Goal: Task Accomplishment & Management: Complete application form

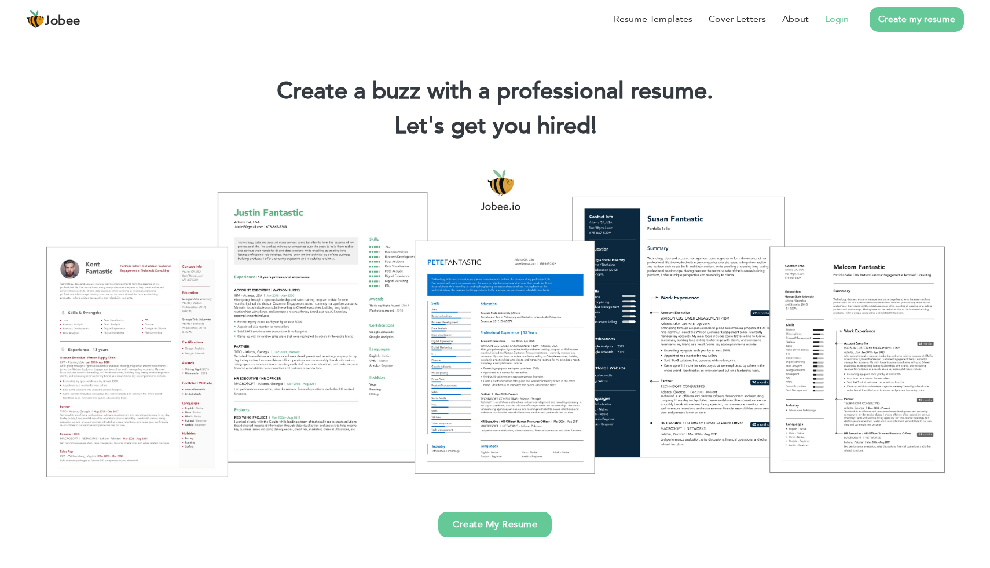
click at [839, 17] on link "Login" at bounding box center [837, 19] width 24 height 14
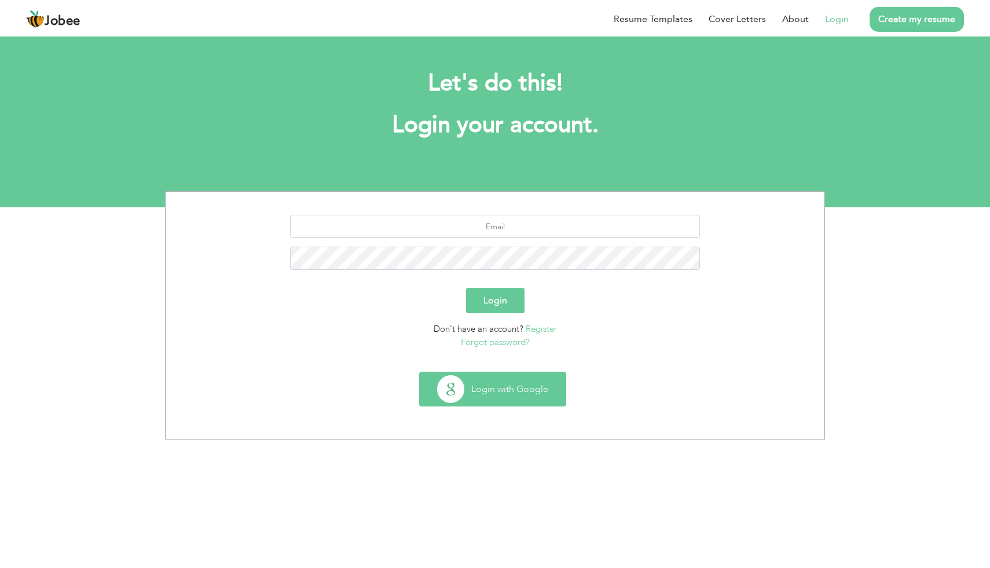
click at [477, 385] on button "Login with Google" at bounding box center [493, 389] width 146 height 34
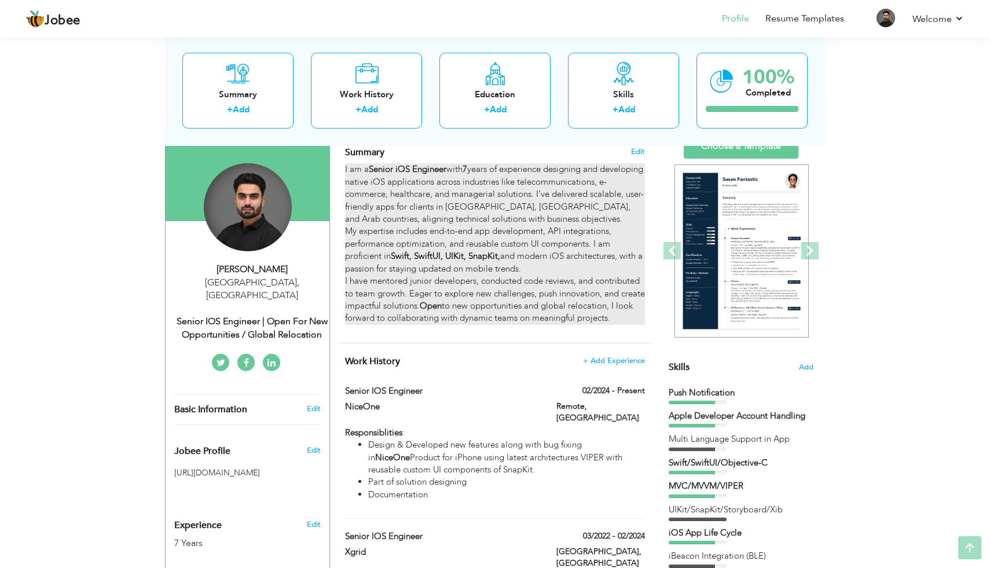
scroll to position [86, 0]
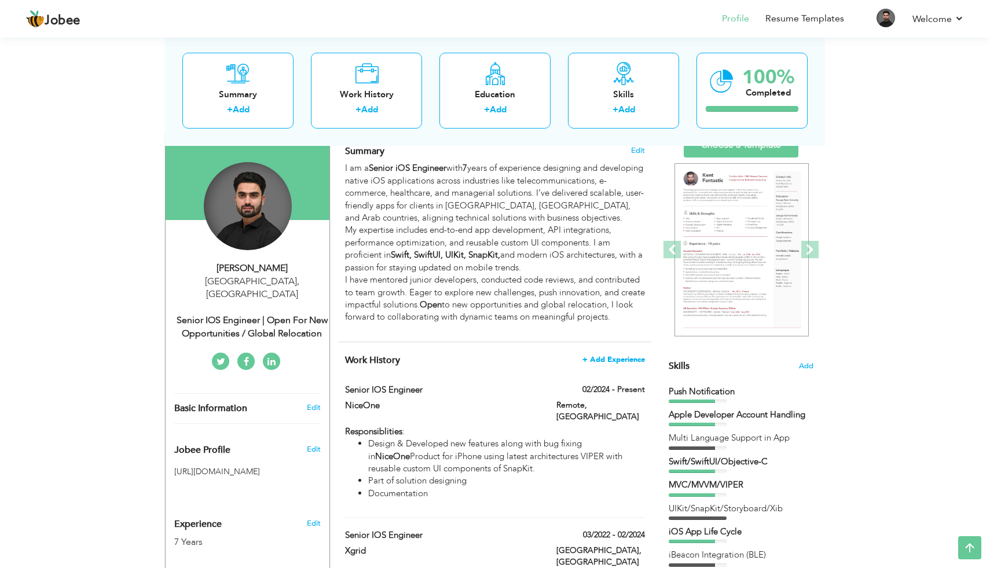
click at [605, 359] on span "+ Add Experience" at bounding box center [614, 360] width 63 height 8
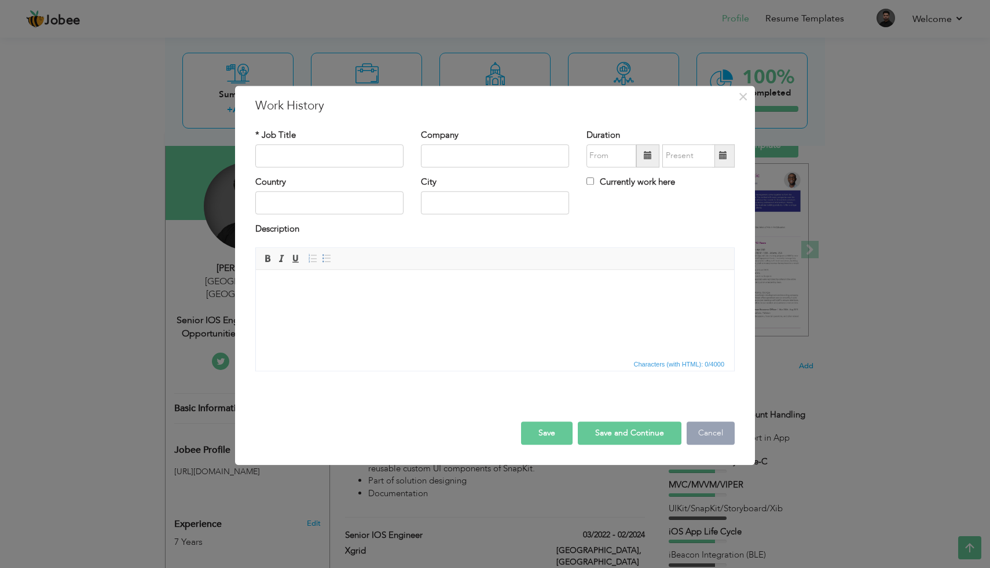
click at [699, 430] on button "Cancel" at bounding box center [711, 433] width 48 height 23
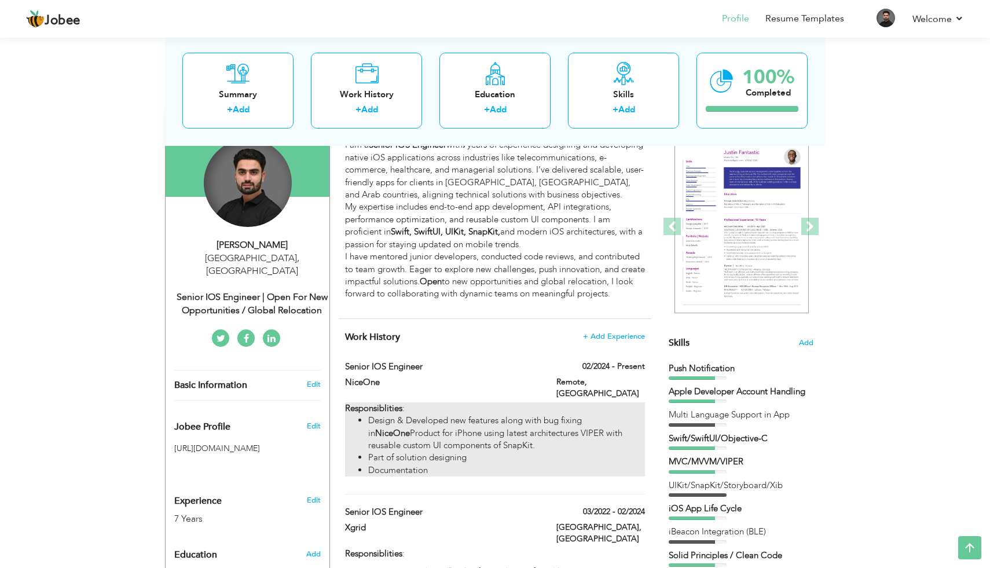
scroll to position [115, 0]
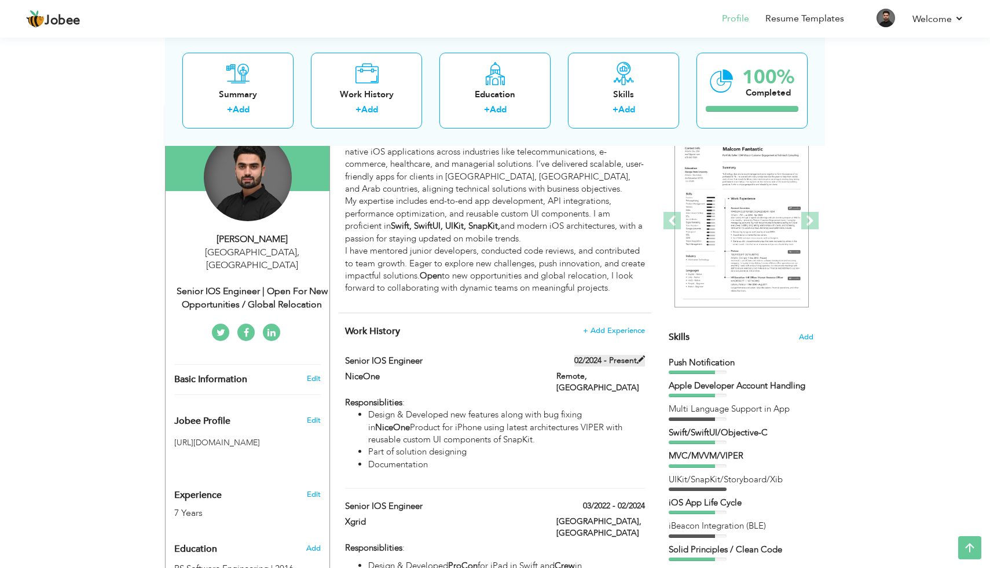
click at [639, 360] on span at bounding box center [641, 360] width 8 height 8
type input "Senior iOS Engineer"
type input "NiceOne"
type input "02/2024"
type input "Saudia Arabia"
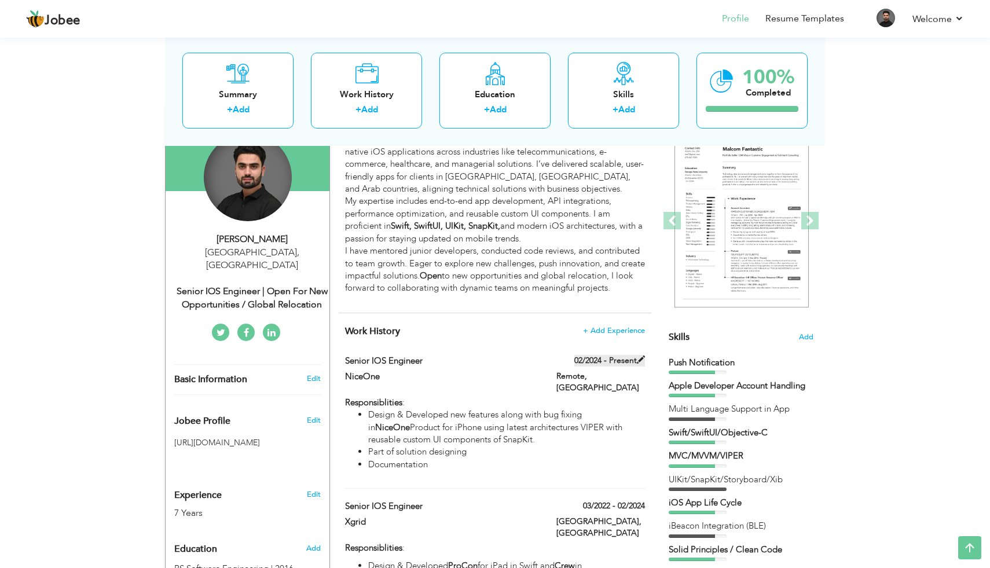
type input "Remote"
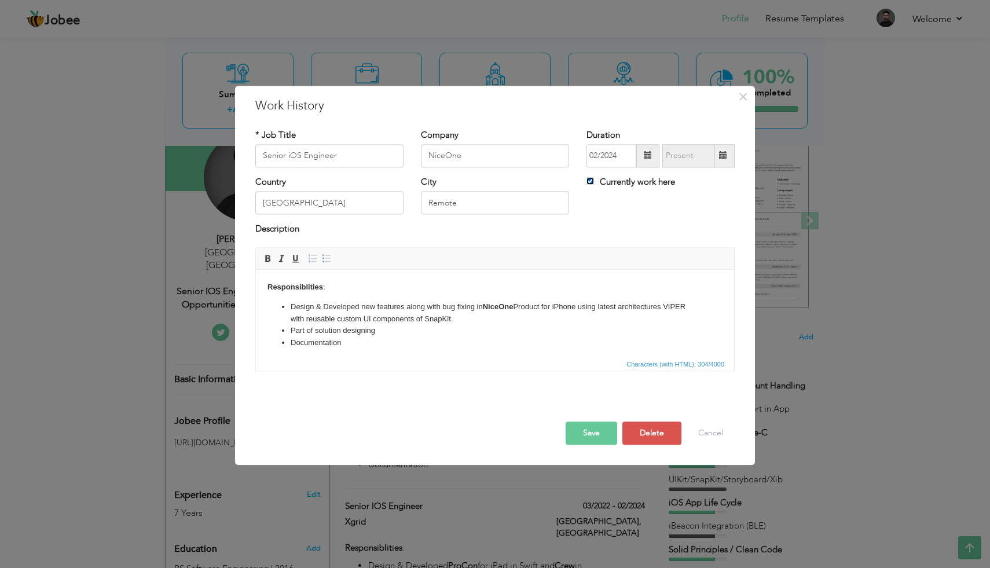
click at [588, 181] on input "Currently work here" at bounding box center [591, 181] width 8 height 8
checkbox input "false"
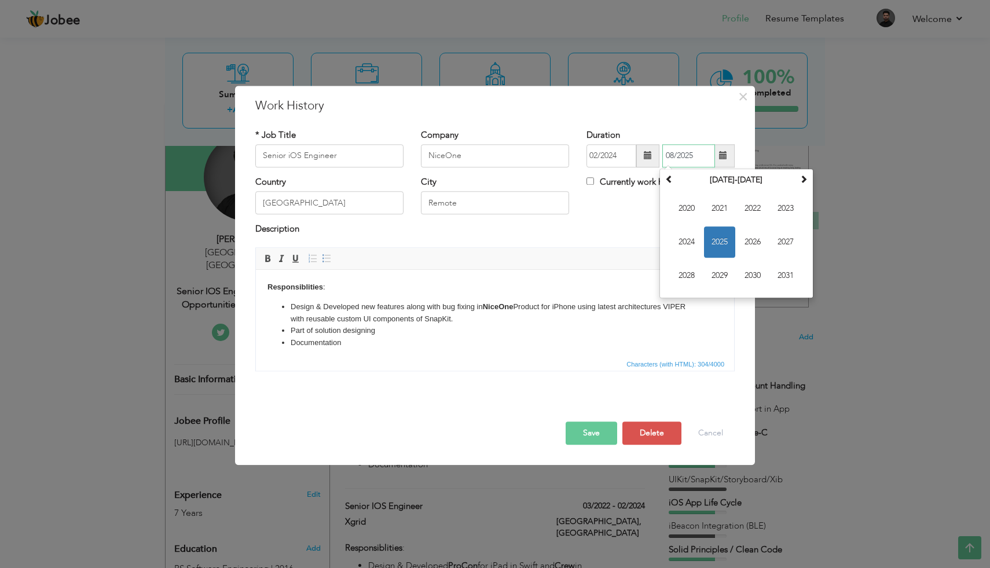
click at [689, 155] on input "08/2025" at bounding box center [688, 155] width 53 height 23
click at [727, 239] on span "2025" at bounding box center [719, 241] width 31 height 31
click at [723, 210] on span "Feb" at bounding box center [719, 208] width 31 height 31
type input "02/2025"
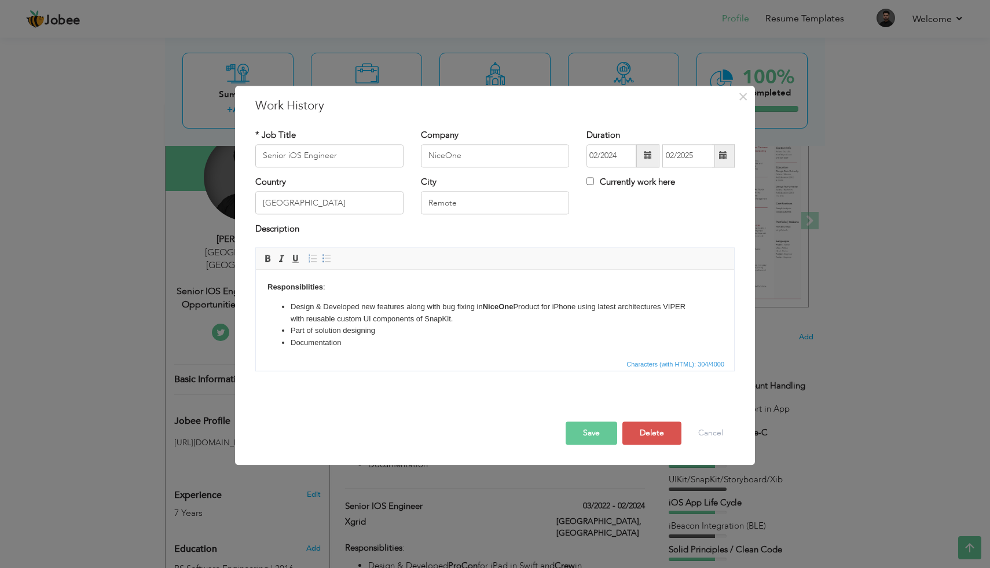
click at [351, 307] on li "Design & Developed new features along with bug fixing in NiceOne Product for iP…" at bounding box center [495, 313] width 409 height 24
click at [364, 307] on li "Design & Developed new features along with bug fixing in NiceOne Product for iP…" at bounding box center [495, 313] width 409 height 24
click at [373, 307] on li "Design & Developed new features along with bug fixing in NiceOne Product for iP…" at bounding box center [495, 313] width 409 height 24
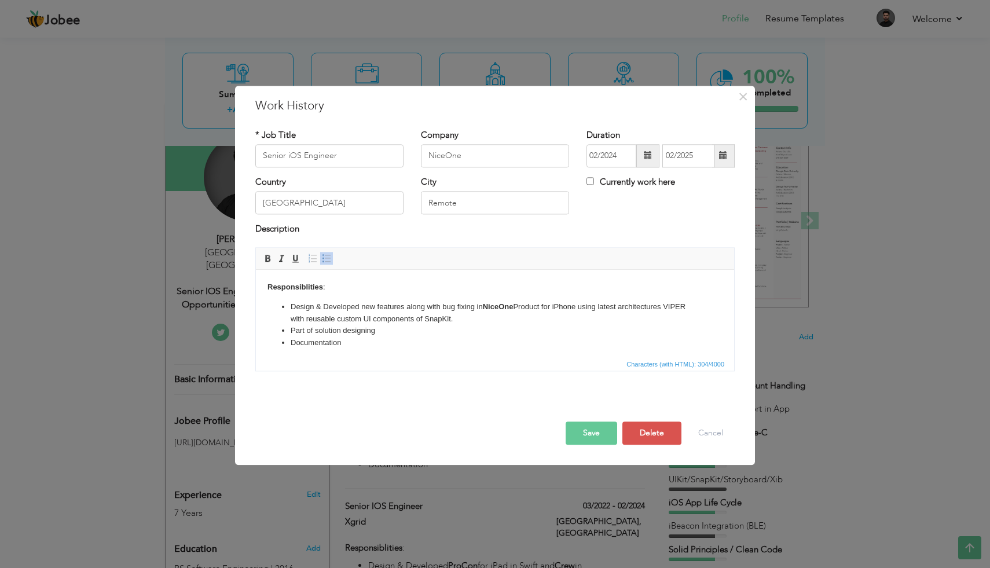
click at [386, 307] on li "Design & Developed new features along with bug fixing in NiceOne Product for iP…" at bounding box center [495, 313] width 409 height 24
click at [452, 304] on li "Design & Developed new features along with bug fixing in NiceOne Product for iP…" at bounding box center [495, 313] width 409 height 24
click at [492, 303] on strong "NiceOne" at bounding box center [498, 306] width 31 height 9
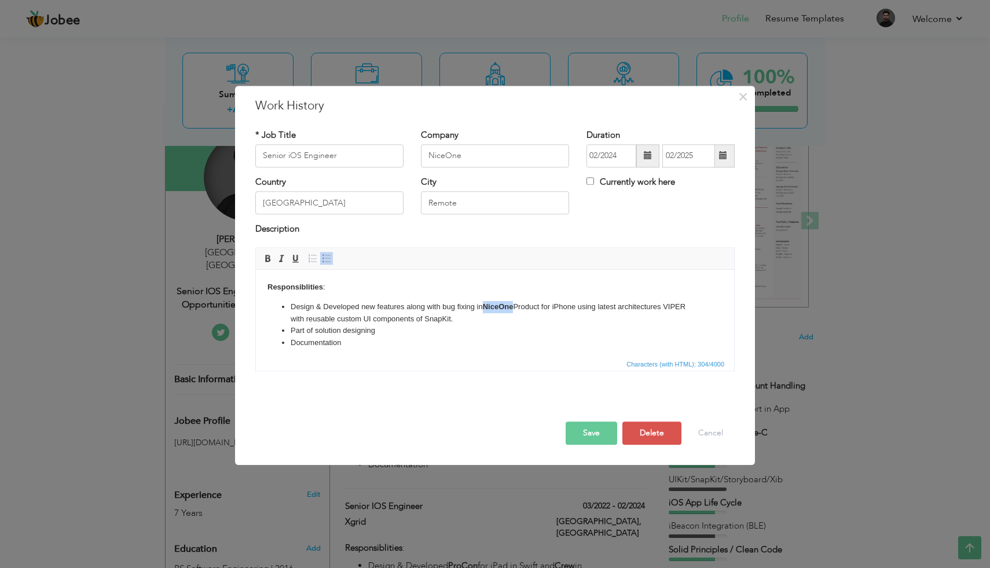
click at [492, 303] on strong "NiceOne" at bounding box center [498, 306] width 31 height 9
click at [501, 303] on strong "NiceOne" at bounding box center [498, 306] width 31 height 9
click at [488, 306] on strong "NiceOne" at bounding box center [498, 306] width 31 height 9
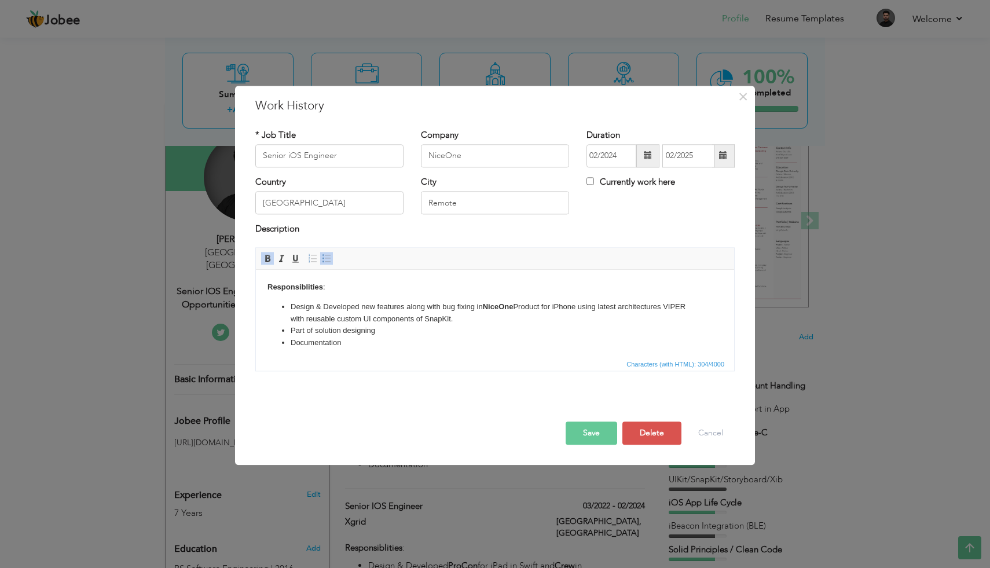
click at [519, 307] on li "Design & Developed new features along with bug fixing in NiceOne Product for iP…" at bounding box center [495, 313] width 409 height 24
click at [540, 306] on li "Design & Developed new features along with bug fixing in NiceOne Product for iP…" at bounding box center [495, 313] width 409 height 24
click at [312, 335] on li "Part of solution designing" at bounding box center [495, 331] width 409 height 12
click at [340, 335] on li "Part of solution designing" at bounding box center [495, 331] width 409 height 12
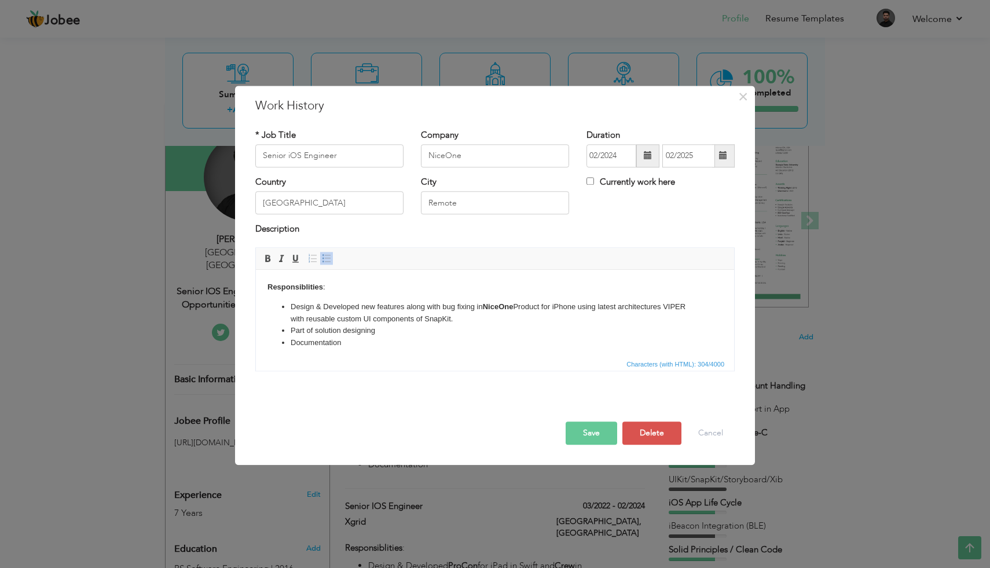
click at [353, 335] on li "Part of solution designing" at bounding box center [495, 331] width 409 height 12
click at [583, 427] on button "Save" at bounding box center [592, 433] width 52 height 23
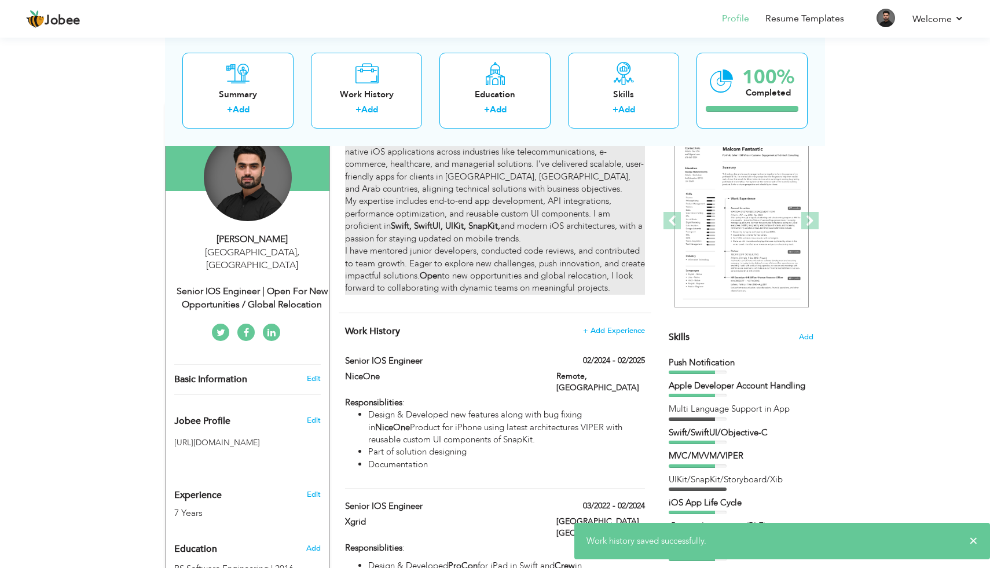
scroll to position [154, 0]
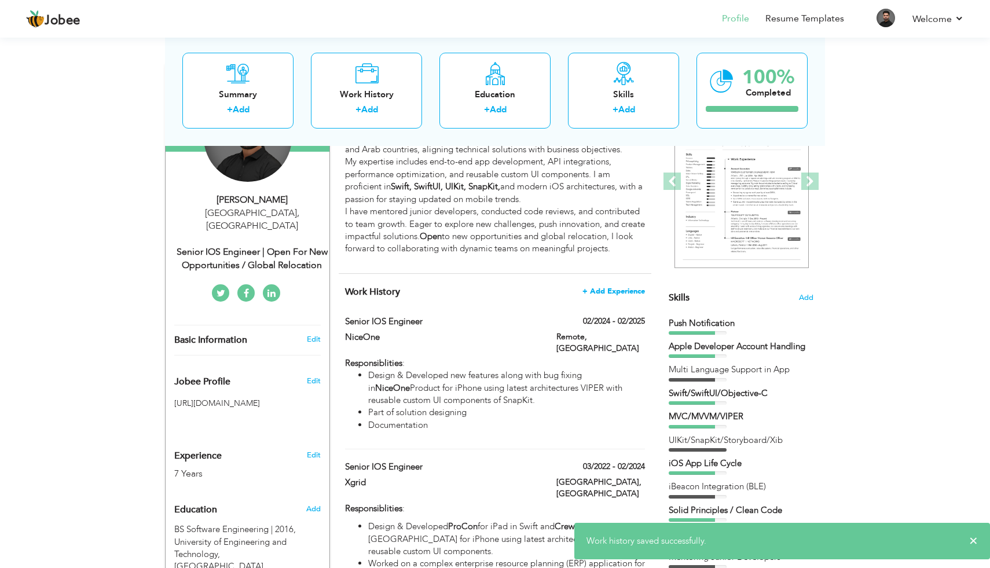
click at [613, 288] on span "+ Add Experience" at bounding box center [614, 291] width 63 height 8
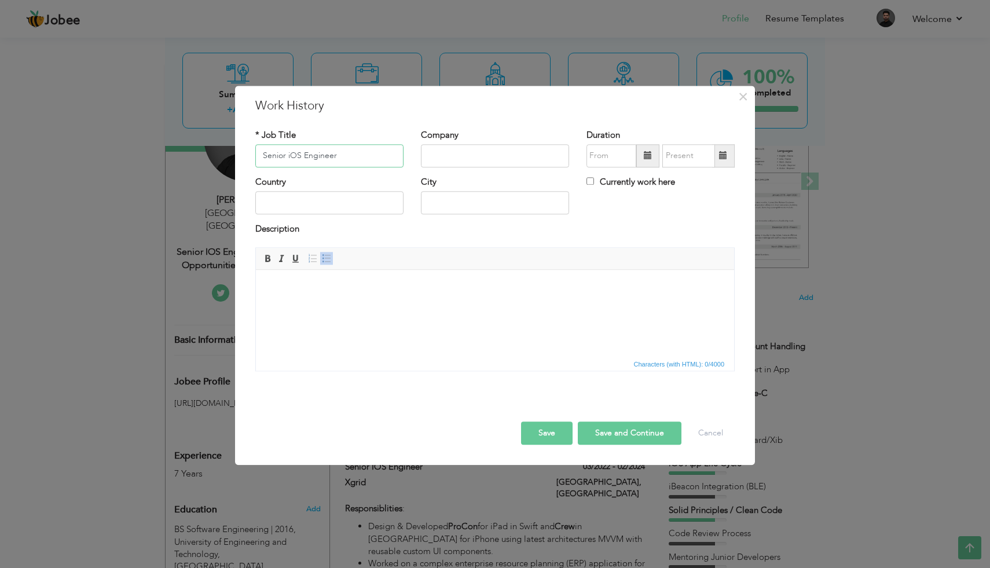
type input "Senior iOS Engineer"
click at [464, 157] on input "text" at bounding box center [495, 155] width 148 height 23
type input "Ciklum"
click at [620, 155] on input "08/2025" at bounding box center [612, 155] width 50 height 23
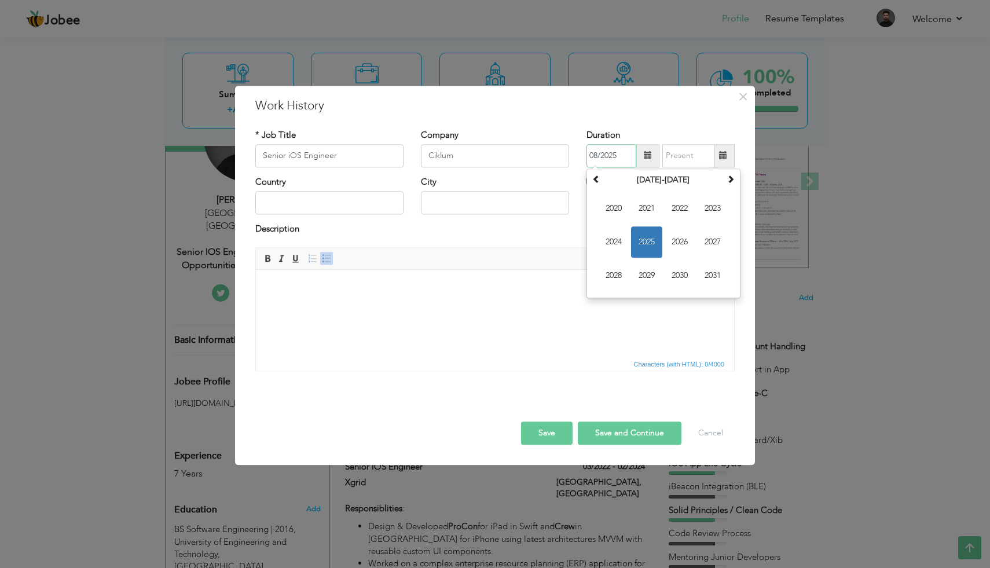
click at [644, 243] on span "2025" at bounding box center [646, 241] width 31 height 31
click at [674, 211] on span "Mar" at bounding box center [679, 208] width 31 height 31
type input "03/2025"
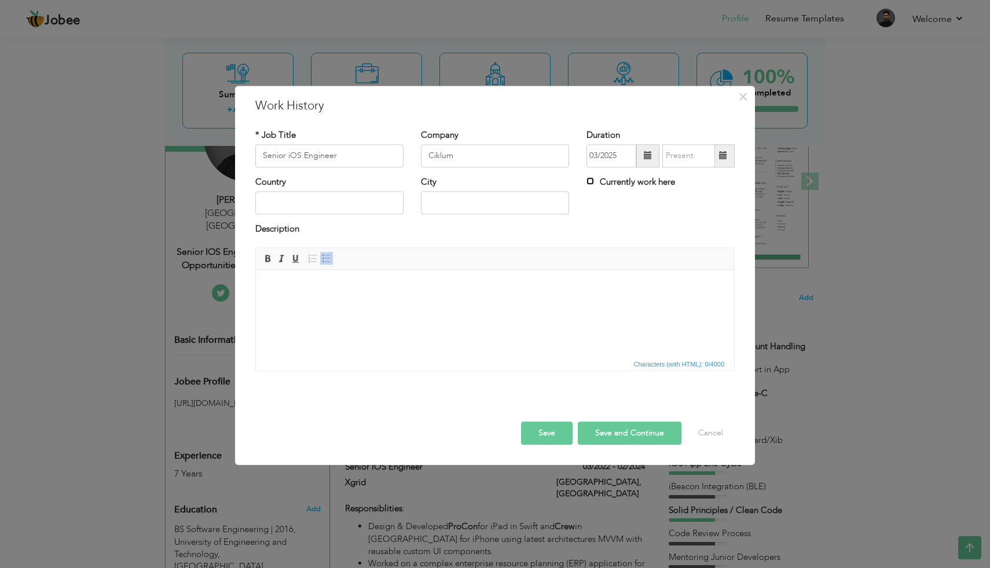
click at [588, 182] on input "Currently work here" at bounding box center [591, 181] width 8 height 8
checkbox input "true"
click at [307, 213] on input "text" at bounding box center [329, 203] width 148 height 23
type input "Pakistan"
type input "Islamabad"
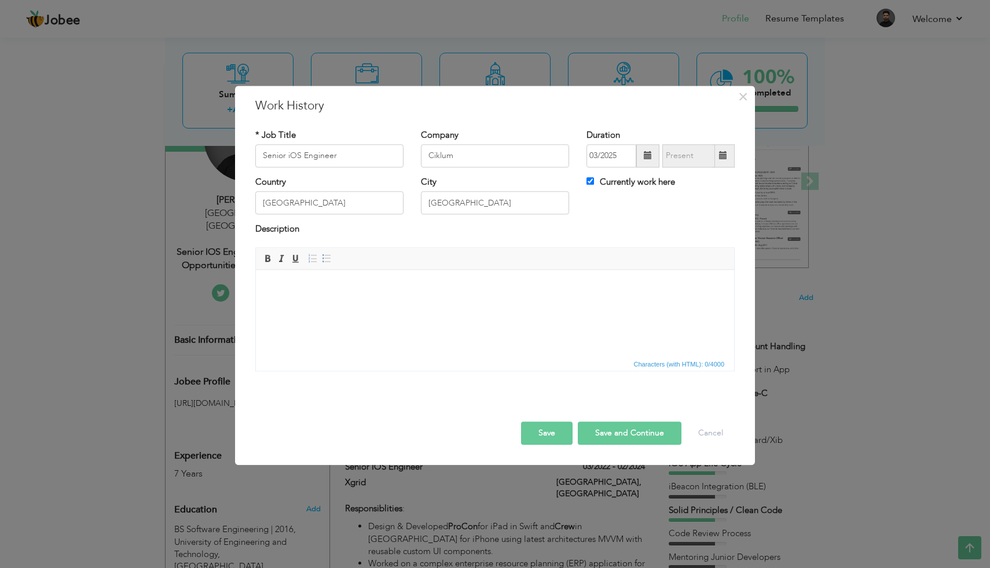
click at [282, 297] on html at bounding box center [495, 287] width 478 height 35
click at [331, 292] on body "Have hired for an MVP product for Spain based client" at bounding box center [495, 287] width 455 height 12
click at [367, 305] on p "I have consult Ciklum one of his main client from Spain for an" at bounding box center [495, 307] width 455 height 12
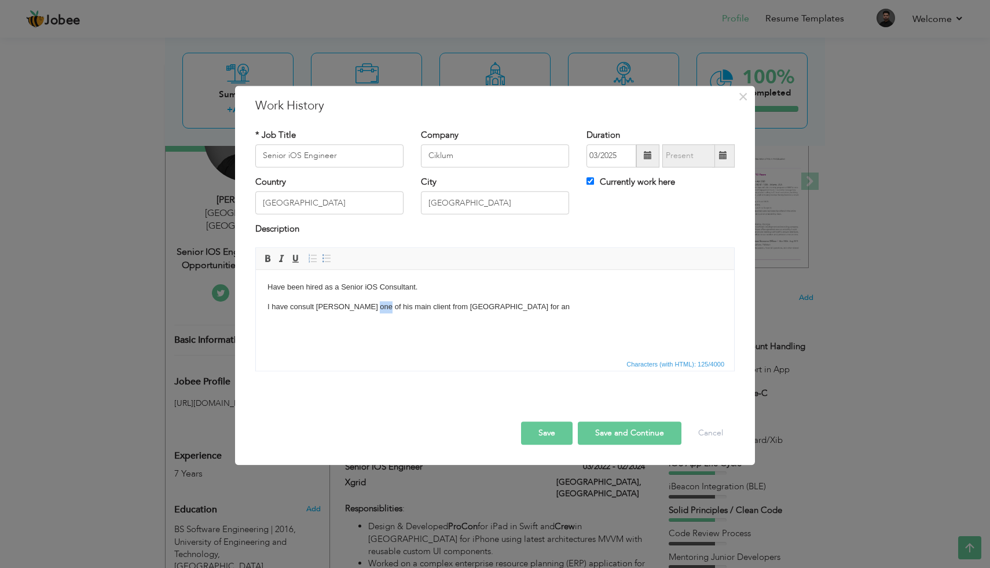
click at [367, 305] on p "I have consult Ciklum one of his main client from Spain for an" at bounding box center [495, 307] width 455 height 12
click at [482, 312] on p "I have consult Ciklum one of its main client from Spain for an" at bounding box center [495, 307] width 455 height 12
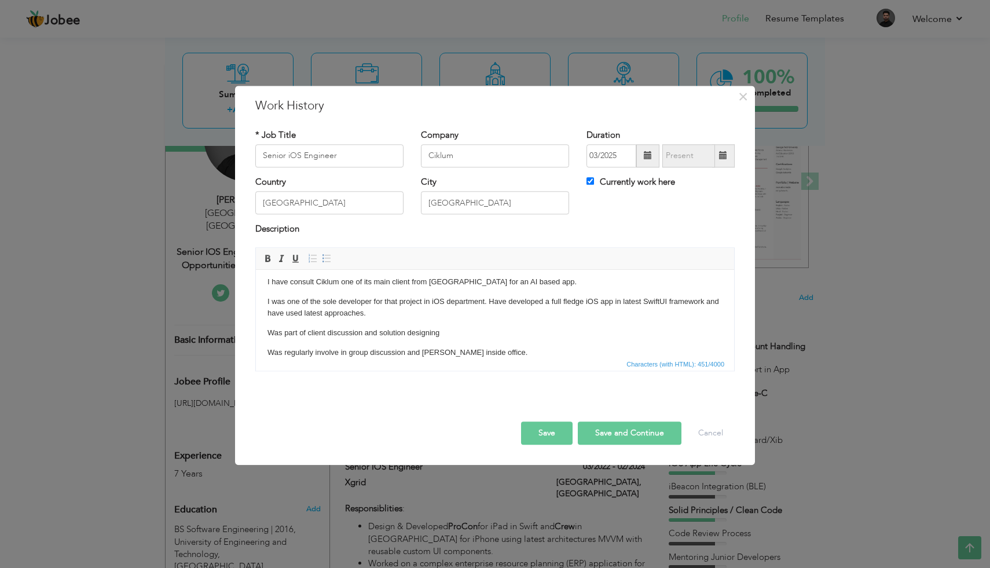
scroll to position [45, 0]
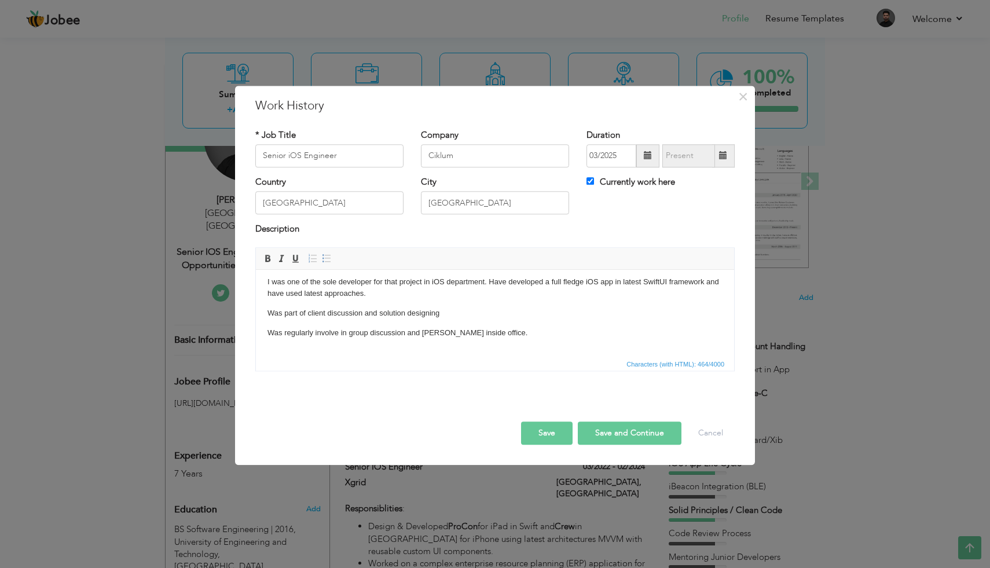
click at [361, 284] on p "I was one of the sole developer for that project in iOS department. Have develo…" at bounding box center [495, 288] width 455 height 24
click at [367, 282] on p "I was one of the sole developer for that project in iOS department. Have develo…" at bounding box center [495, 288] width 455 height 24
click at [268, 283] on p "I was one of the sole developer for that project in iOS department. Have develo…" at bounding box center [495, 288] width 455 height 24
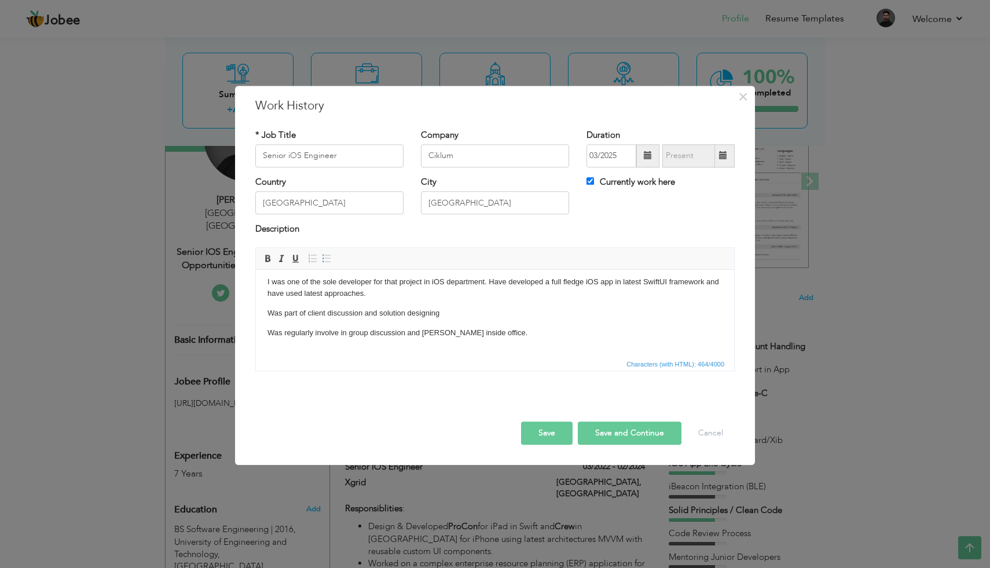
click at [296, 283] on p "I was one of the sole developer for that project in iOS department. Have develo…" at bounding box center [495, 288] width 455 height 24
click at [321, 283] on p "I was one of the sole developer for that project in iOS department. Have develo…" at bounding box center [495, 288] width 455 height 24
click at [331, 283] on p "I was one of the sole developer for that project in iOS department. Have develo…" at bounding box center [495, 288] width 455 height 24
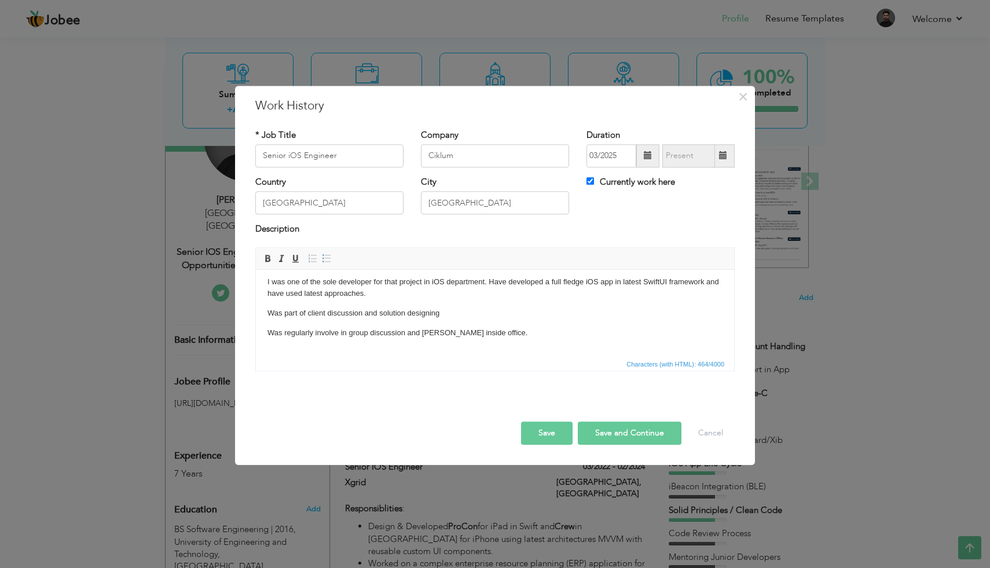
click at [356, 283] on p "I was one of the sole developer for that project in iOS department. Have develo…" at bounding box center [495, 288] width 455 height 24
click at [389, 283] on p "I was one of the sole developer for that project in iOS department. Have develo…" at bounding box center [495, 288] width 455 height 24
click at [425, 281] on p "I was one of the sole developer for that project in iOS department. Have develo…" at bounding box center [495, 288] width 455 height 24
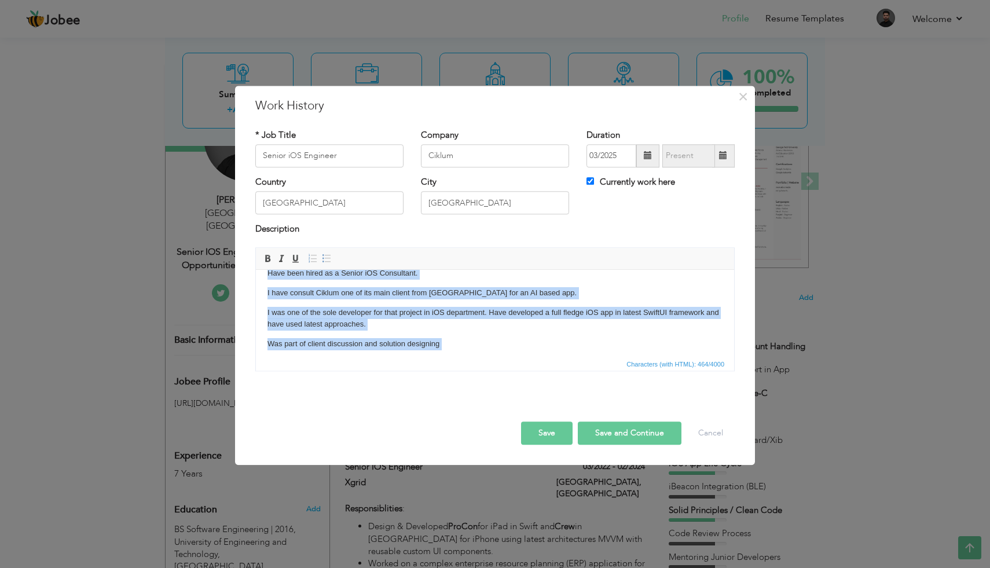
scroll to position [0, 0]
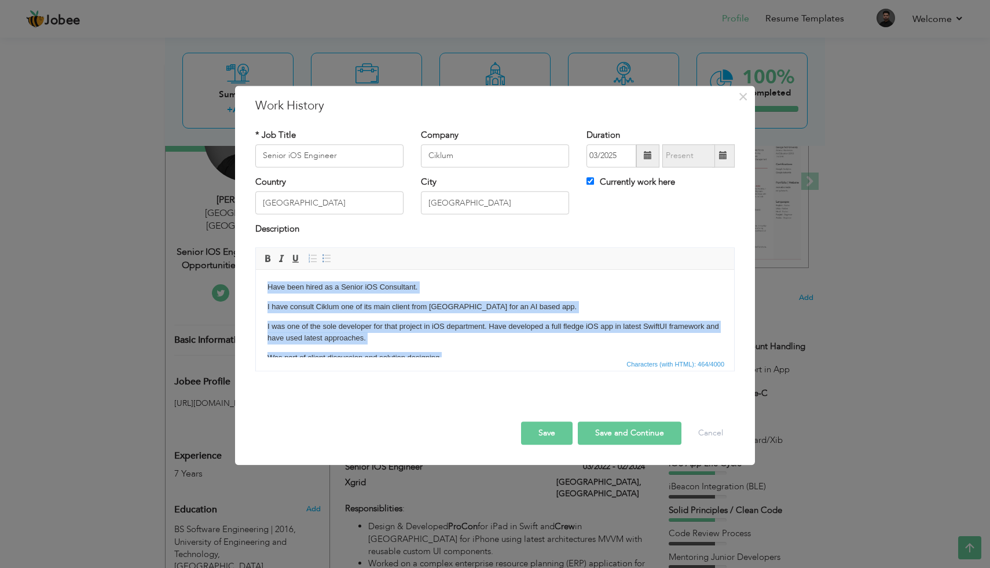
drag, startPoint x: 495, startPoint y: 332, endPoint x: 263, endPoint y: 268, distance: 240.9
click at [263, 270] on html "Have been hired as a Senior iOS Consultant. I have consult Ciklum one of its ma…" at bounding box center [495, 342] width 478 height 145
copy body "Have been hired as a Senior iOS Consultant. I have consult Ciklum one of its ma…"
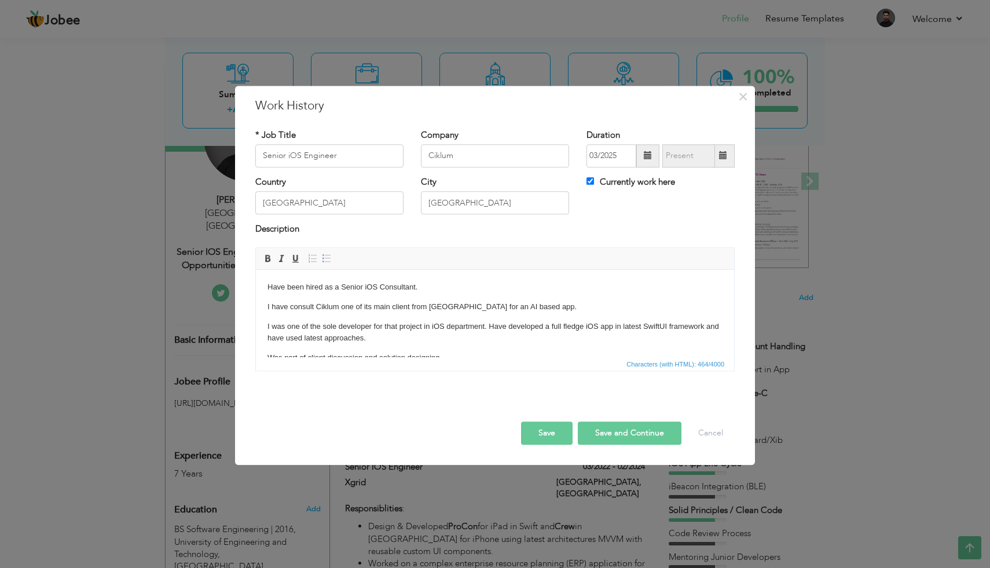
click at [302, 299] on body "Have been hired as a Senior iOS Consultant. I have consult Ciklum one of its ma…" at bounding box center [495, 342] width 455 height 122
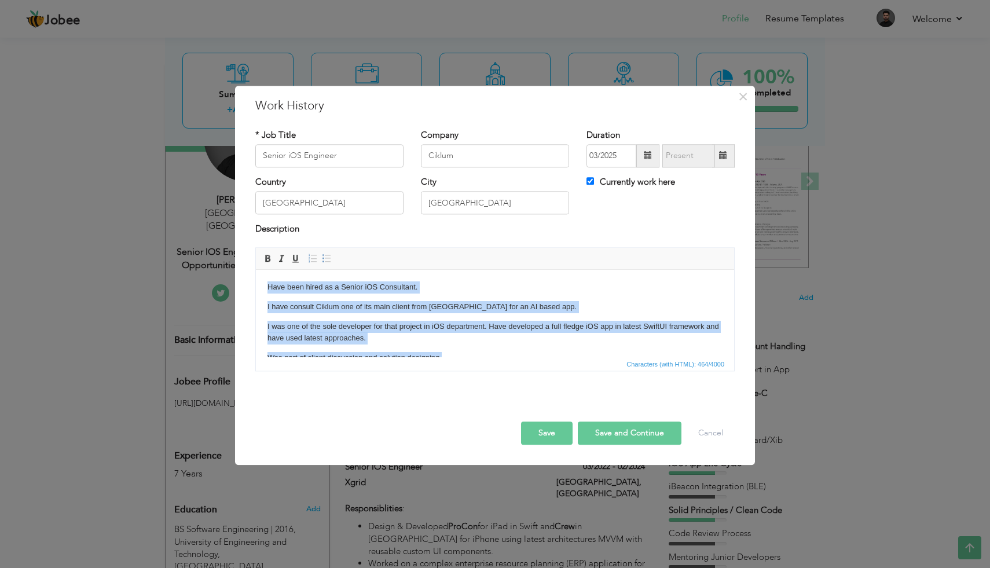
copy body "Have been hired as a Senior iOS Consultant. I have consult Ciklum one of its ma…"
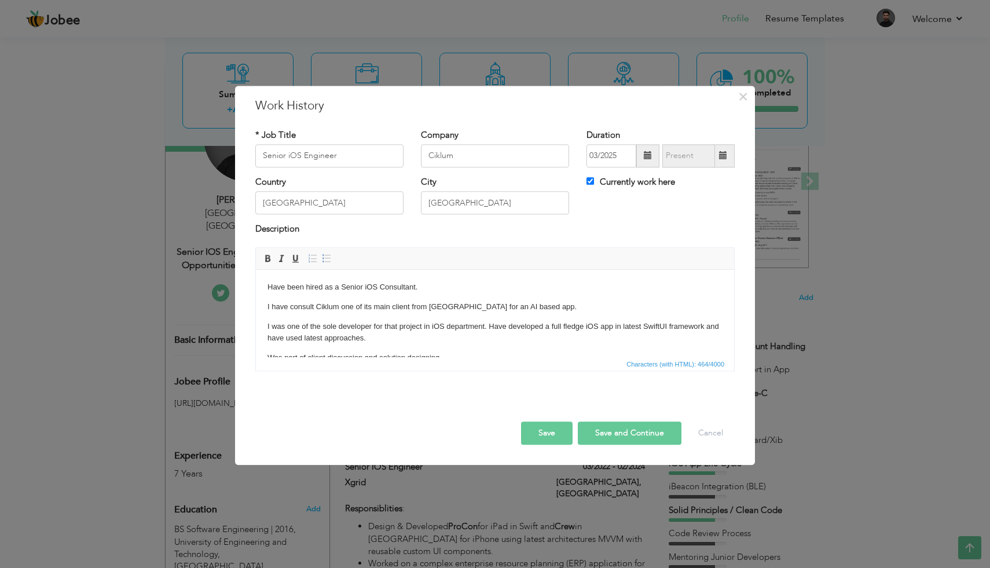
click at [317, 293] on body "Have been hired as a Senior iOS Consultant. I have consult Ciklum one of its ma…" at bounding box center [495, 342] width 455 height 122
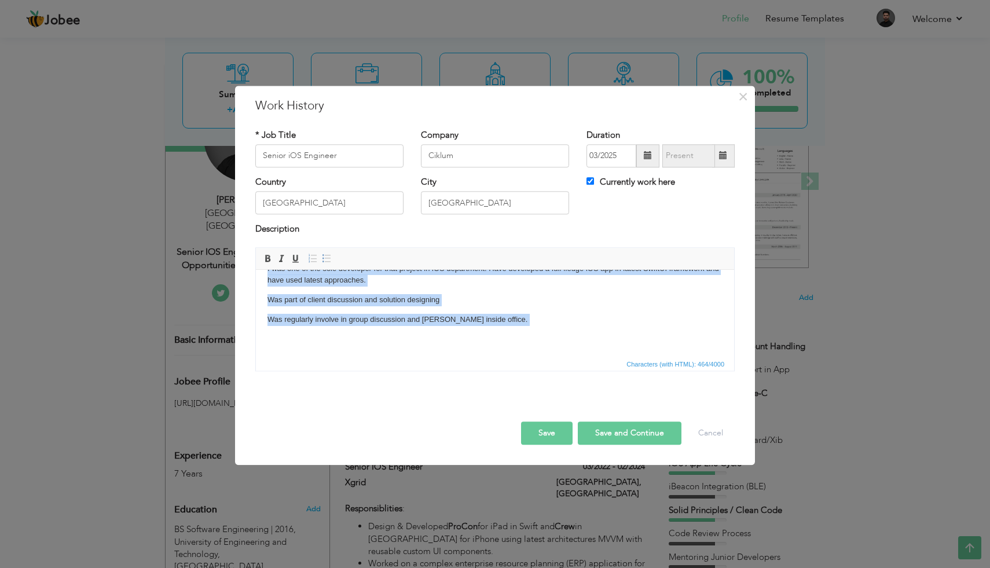
drag, startPoint x: 268, startPoint y: 287, endPoint x: 429, endPoint y: 384, distance: 188.3
click at [429, 357] on html "Have been hired as a Senior iOS Consultant. I have consult Ciklum one of its ma…" at bounding box center [495, 284] width 478 height 145
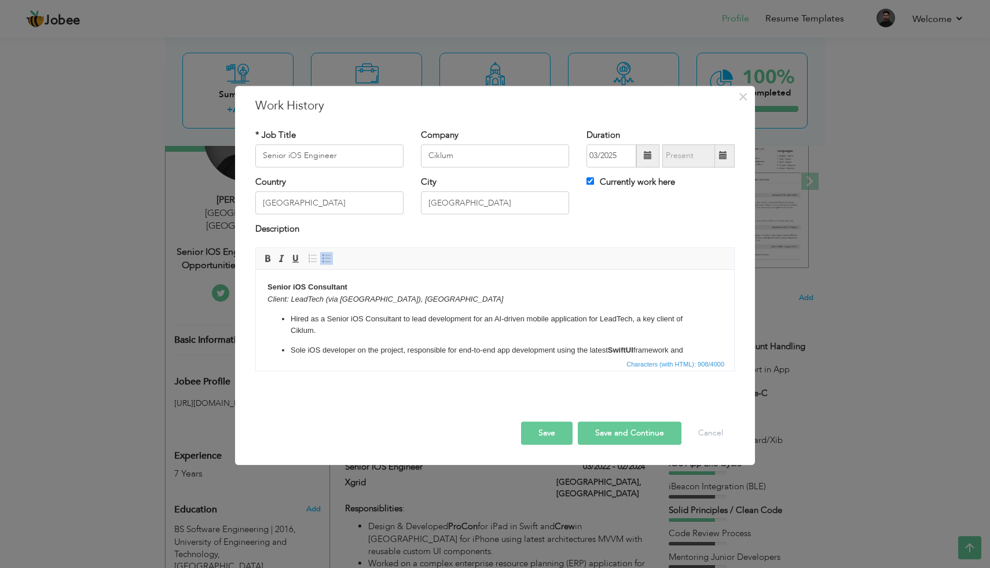
click at [334, 287] on strong "Senior iOS Consultant" at bounding box center [308, 287] width 80 height 9
drag, startPoint x: 334, startPoint y: 287, endPoint x: 274, endPoint y: 287, distance: 60.2
click at [274, 287] on strong "Senior iOS Consultant" at bounding box center [308, 287] width 80 height 9
drag, startPoint x: 274, startPoint y: 287, endPoint x: 345, endPoint y: 288, distance: 71.2
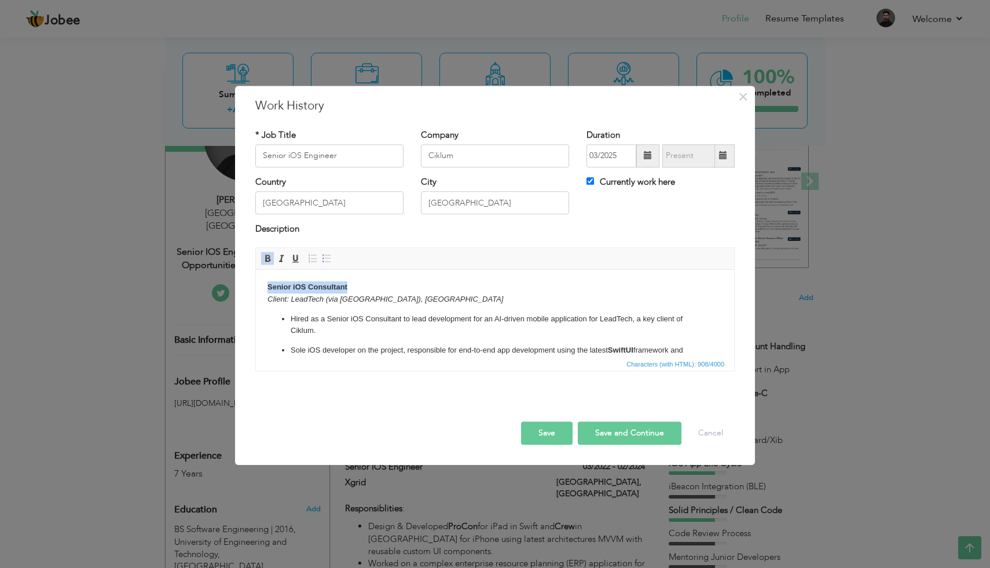
click at [345, 288] on strong "Senior iOS Consultant" at bounding box center [308, 287] width 80 height 9
click at [318, 152] on input "Senior iOS Engineer" at bounding box center [329, 155] width 148 height 23
type input "Senior iOS Consultant"
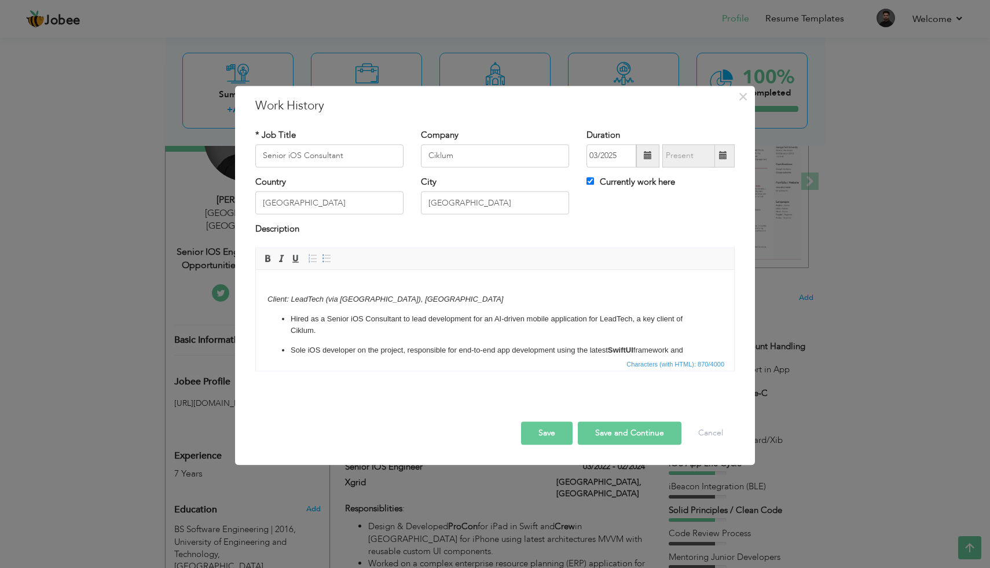
click at [285, 291] on p "Client: LeadTech (via Ciklum), Spain" at bounding box center [495, 293] width 455 height 24
click em "Client: LeadTech (via Ciklum), Spain"
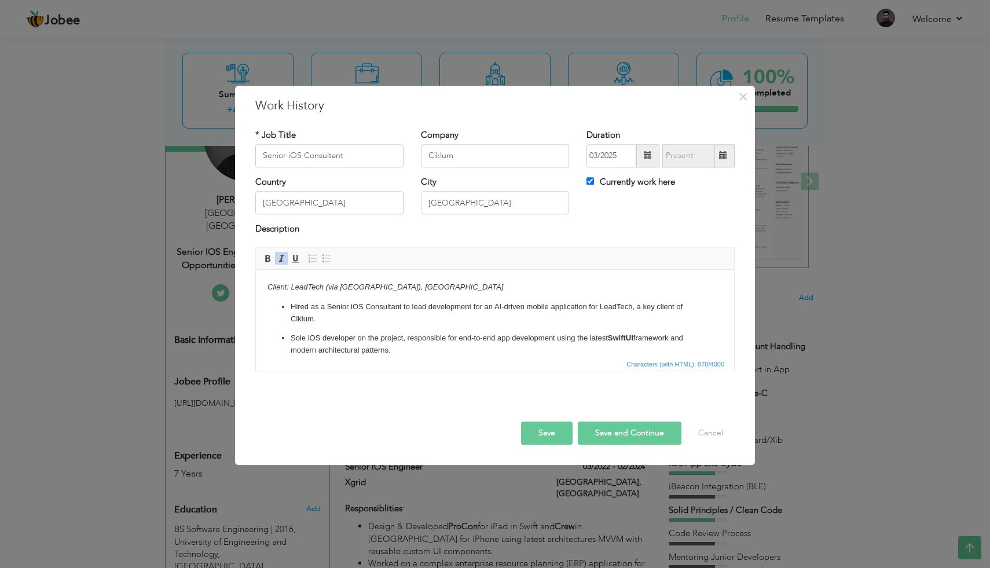
click em "Client: LeadTech (via Ciklum), Spain"
click at [269, 255] on span at bounding box center [267, 258] width 9 height 9
click at [283, 256] on span at bounding box center [281, 258] width 9 height 9
click at [268, 258] on span at bounding box center [267, 258] width 9 height 9
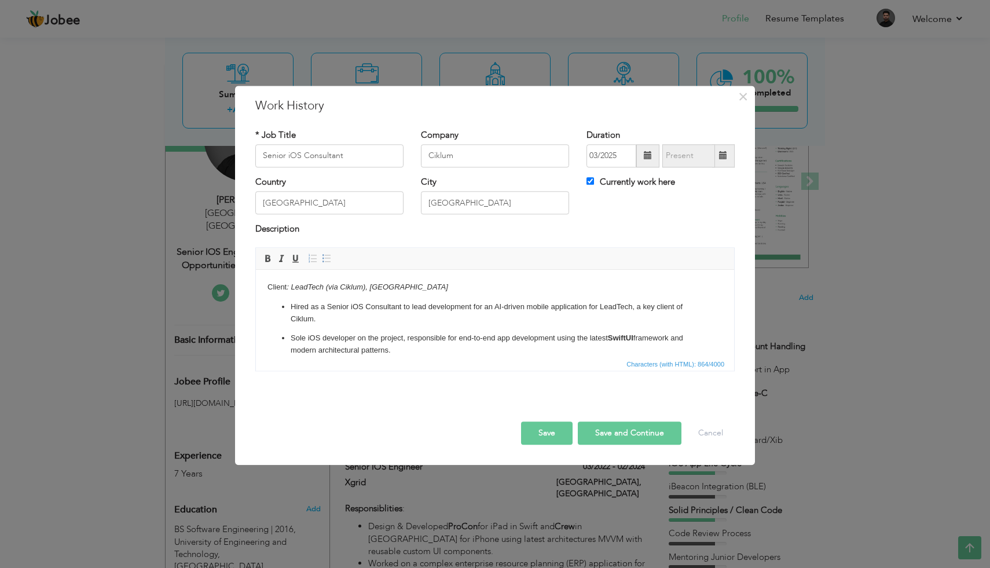
click at [307, 317] on p "Hired as a Senior iOS Consultant to lead development for an AI-driven mobile ap…" at bounding box center [495, 313] width 409 height 24
click em ": LeadTech (via Ciklum), Spain"
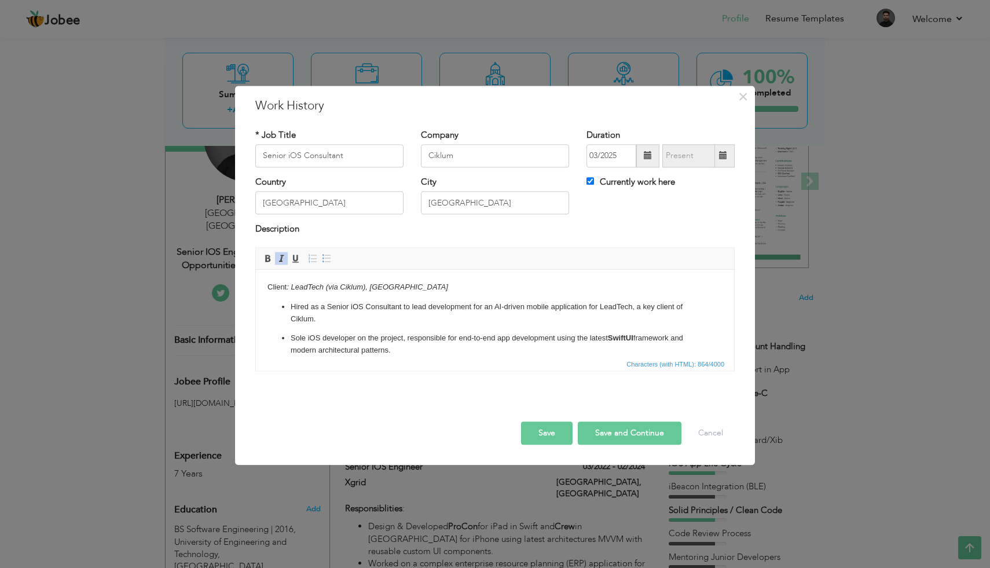
click em ": LeadTech (via Ciklum), Spain"
click at [368, 309] on p "Hired as a Senior iOS Consultant to lead development for an AI-driven mobile ap…" at bounding box center [495, 313] width 409 height 24
click at [334, 307] on p "Hired as a Senior iOS Consultant to lead development for an AI-driven mobile ap…" at bounding box center [495, 313] width 409 height 24
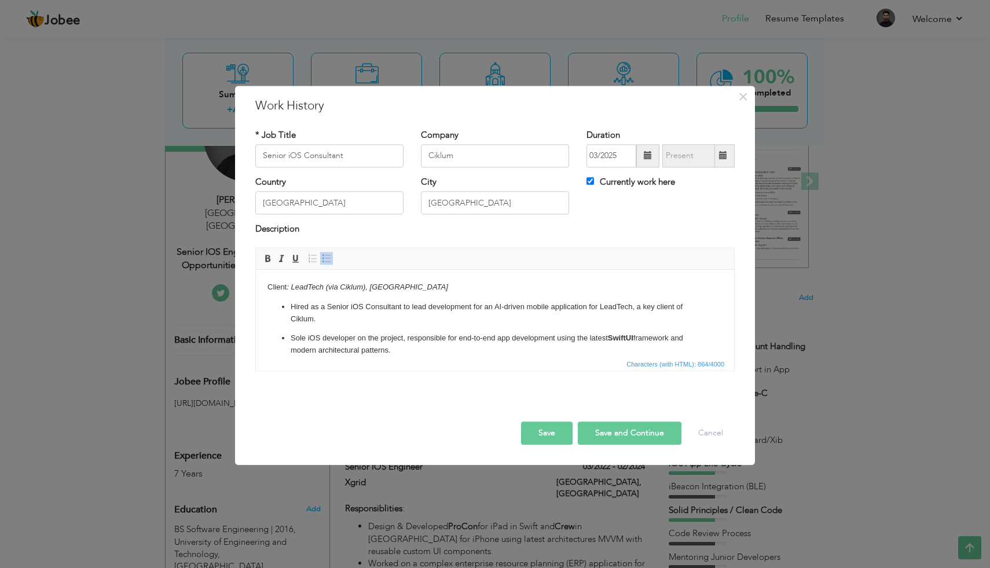
click at [340, 308] on p "Hired as a Senior iOS Consultant to lead development for an AI-driven mobile ap…" at bounding box center [495, 313] width 409 height 24
click at [406, 310] on p "Hired as a Senior iOS Consultant to lead development for an AI-driven mobile ap…" at bounding box center [495, 313] width 409 height 24
click at [426, 310] on p "Hired as a Senior iOS Consultant to lead development for an AI-driven mobile ap…" at bounding box center [495, 313] width 409 height 24
click at [449, 306] on p "Hired as a Senior iOS Consultant to lead development for an AI-driven mobile ap…" at bounding box center [495, 313] width 409 height 24
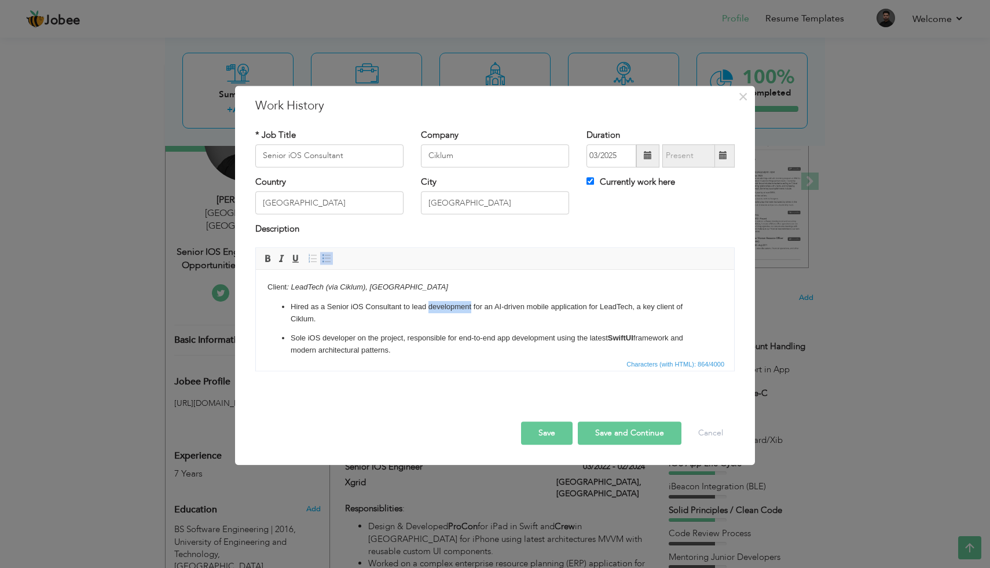
click at [449, 306] on p "Hired as a Senior iOS Consultant to lead development for an AI-driven mobile ap…" at bounding box center [495, 313] width 409 height 24
click at [463, 306] on p "Hired as a Senior iOS Consultant to lead development for an AI-driven mobile ap…" at bounding box center [495, 313] width 409 height 24
click at [479, 305] on p "Hired as a Senior iOS Consultant to lead development for an AI-driven mobile ap…" at bounding box center [495, 313] width 409 height 24
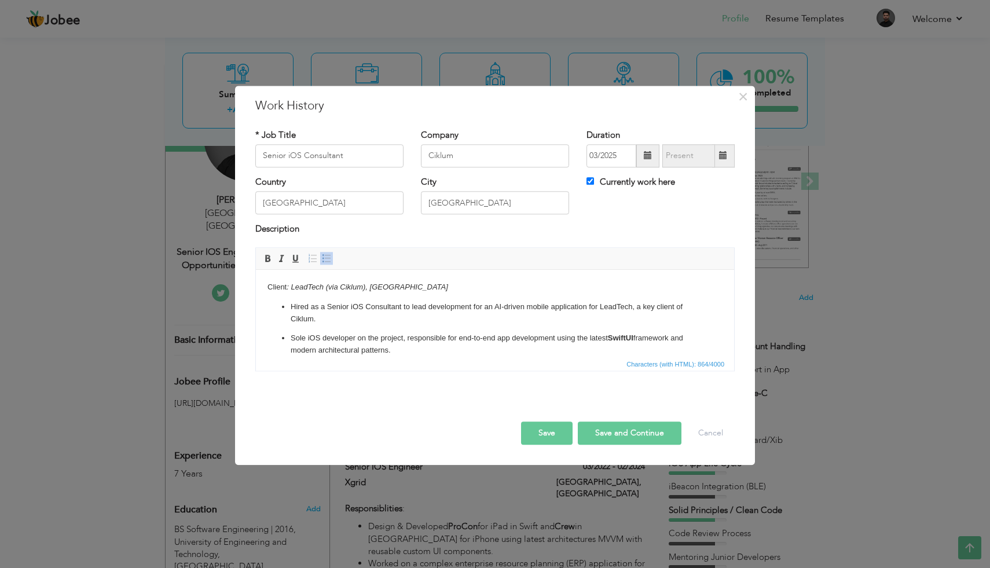
click at [493, 305] on p "Hired as a Senior iOS Consultant to lead development for an AI-driven mobile ap…" at bounding box center [495, 313] width 409 height 24
click at [510, 306] on p "Hired as a Senior iOS Consultant to lead development for an AI-driven mobile ap…" at bounding box center [495, 313] width 409 height 24
click at [536, 306] on p "Hired as a Senior iOS Consultant to lead development for an AI-driven mobile ap…" at bounding box center [495, 313] width 409 height 24
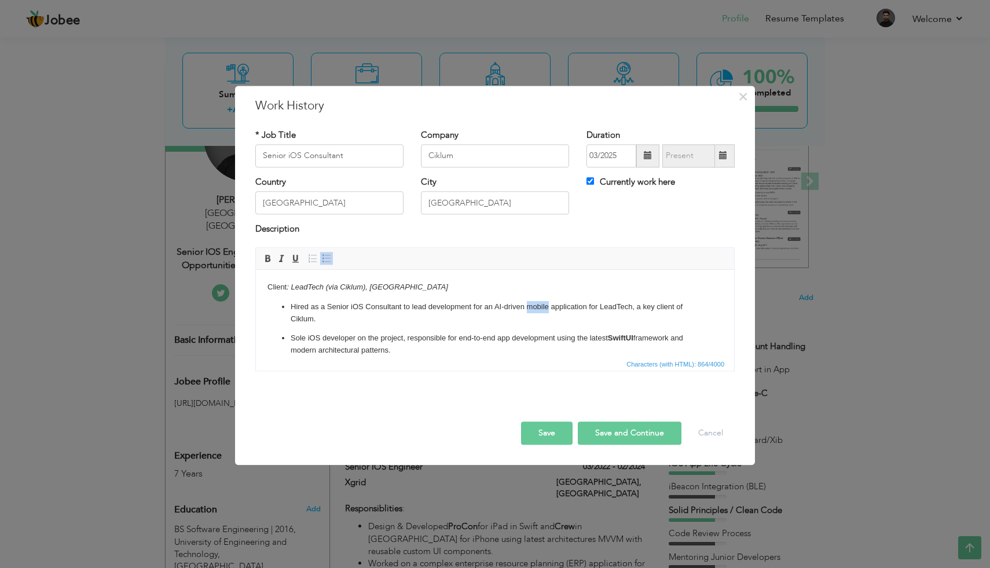
click at [536, 306] on p "Hired as a Senior iOS Consultant to lead development for an AI-driven mobile ap…" at bounding box center [495, 313] width 409 height 24
click at [594, 314] on p "Hired as a Senior iOS Consultant to lead development for an AI-driven mobile ap…" at bounding box center [495, 313] width 409 height 24
click at [613, 307] on p "Hired as a Senior iOS Consultant to lead development for an AI-driven mobile ap…" at bounding box center [495, 313] width 409 height 24
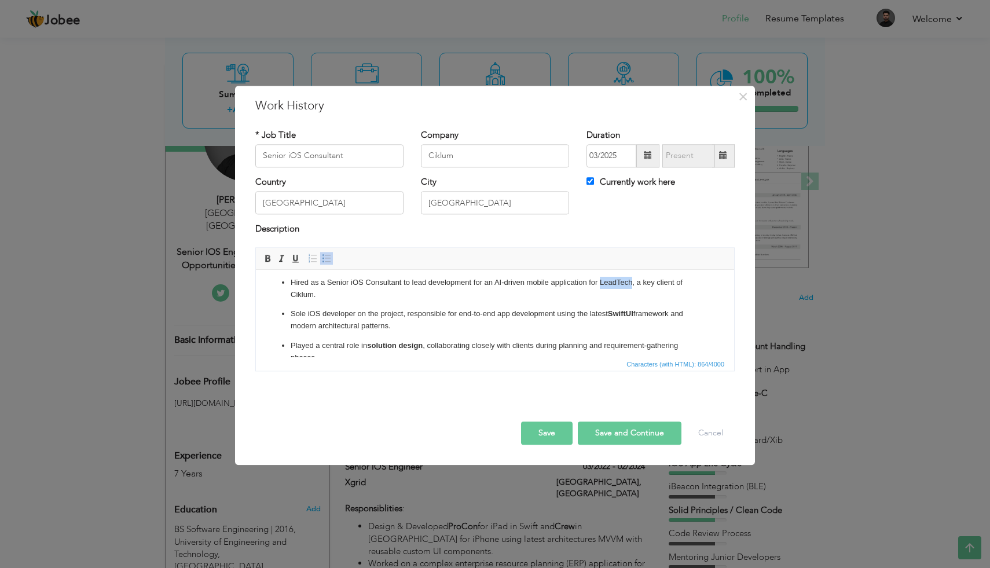
scroll to position [27, 0]
click at [354, 310] on p "Sole iOS developer on the project, responsible for end-to-end app development u…" at bounding box center [495, 318] width 409 height 24
click at [401, 311] on p "Sole iOS developer on the project, responsible for end-to-end app development u…" at bounding box center [495, 318] width 409 height 24
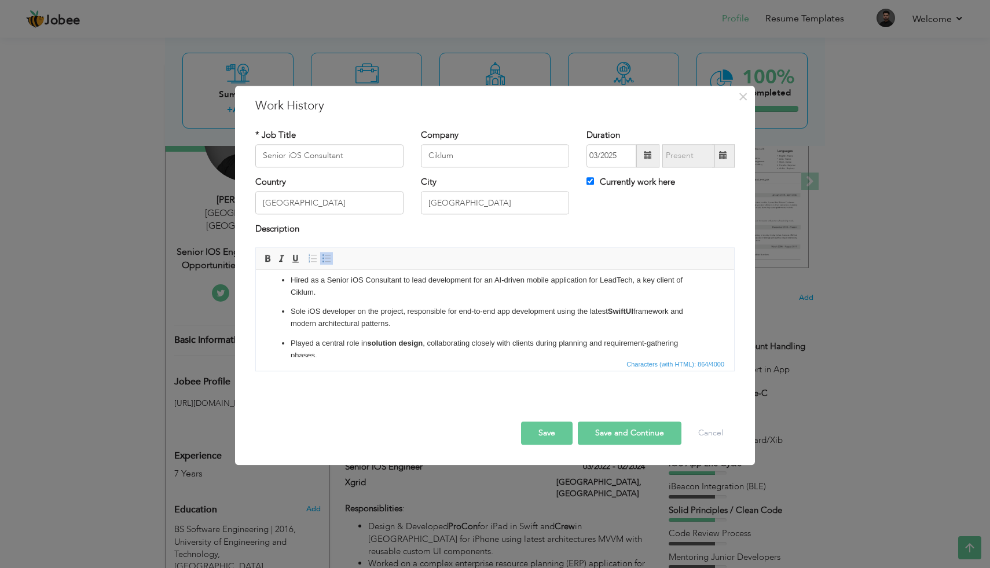
click at [422, 311] on p "Sole iOS developer on the project, responsible for end-to-end app development u…" at bounding box center [495, 318] width 409 height 24
click at [438, 311] on p "Sole iOS developer on the project, responsible for end-to-end app development u…" at bounding box center [495, 318] width 409 height 24
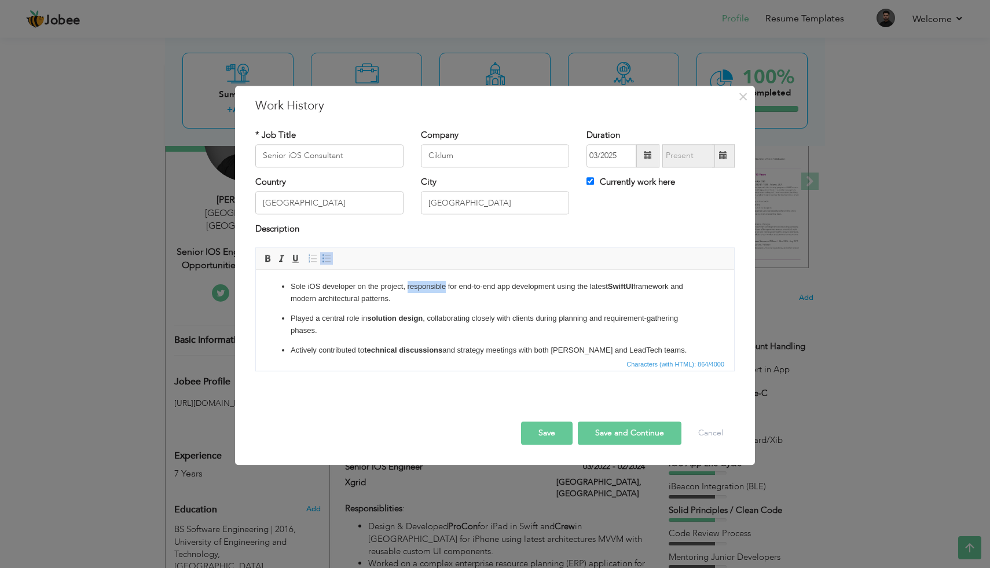
scroll to position [0, 0]
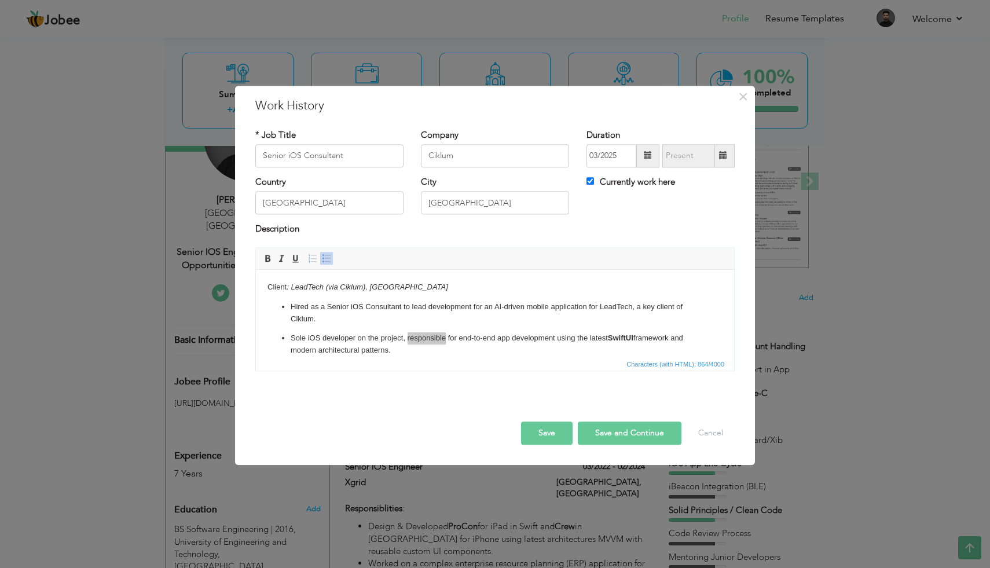
click at [551, 439] on button "Save" at bounding box center [547, 433] width 52 height 23
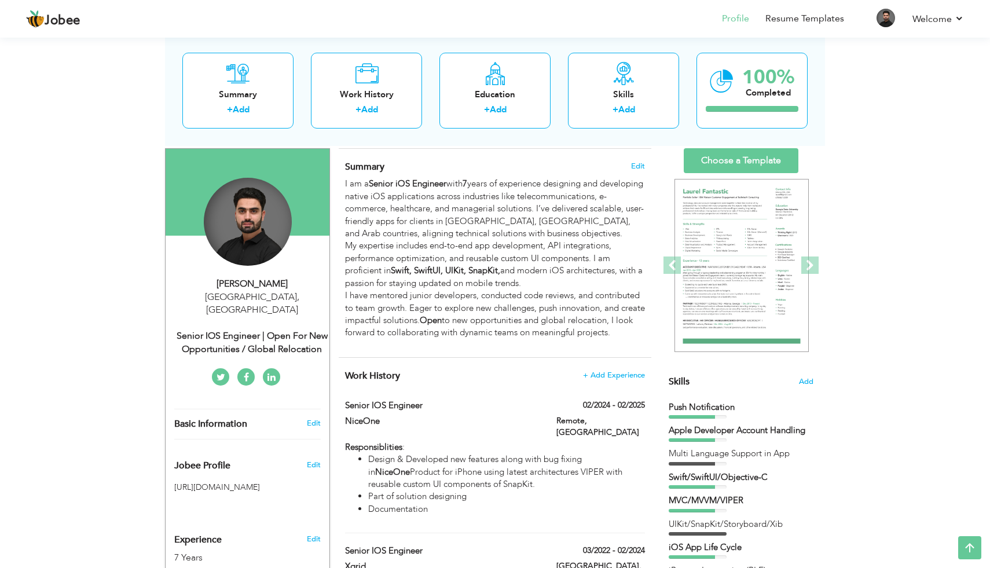
scroll to position [41, 0]
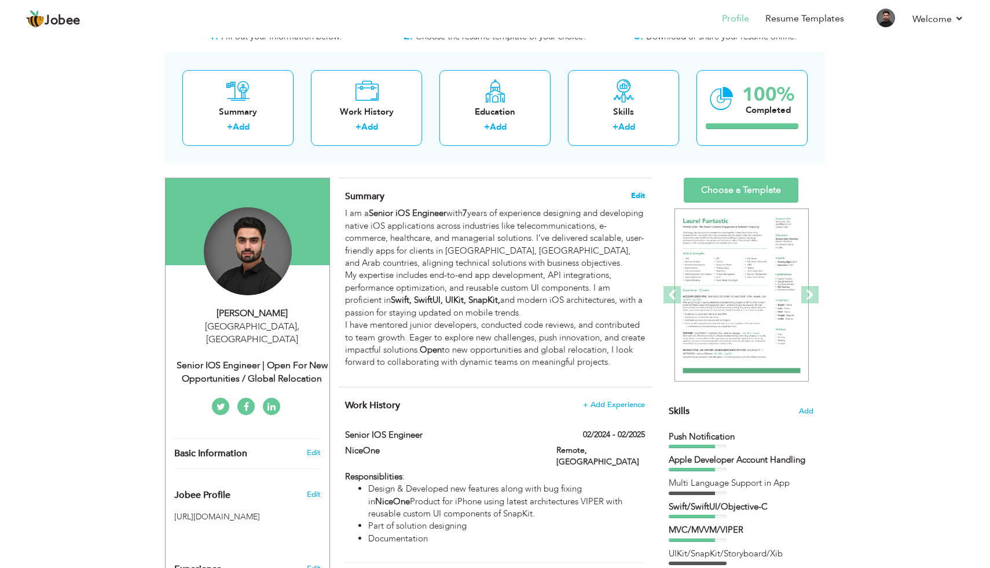
click at [638, 193] on span "Edit" at bounding box center [638, 196] width 14 height 8
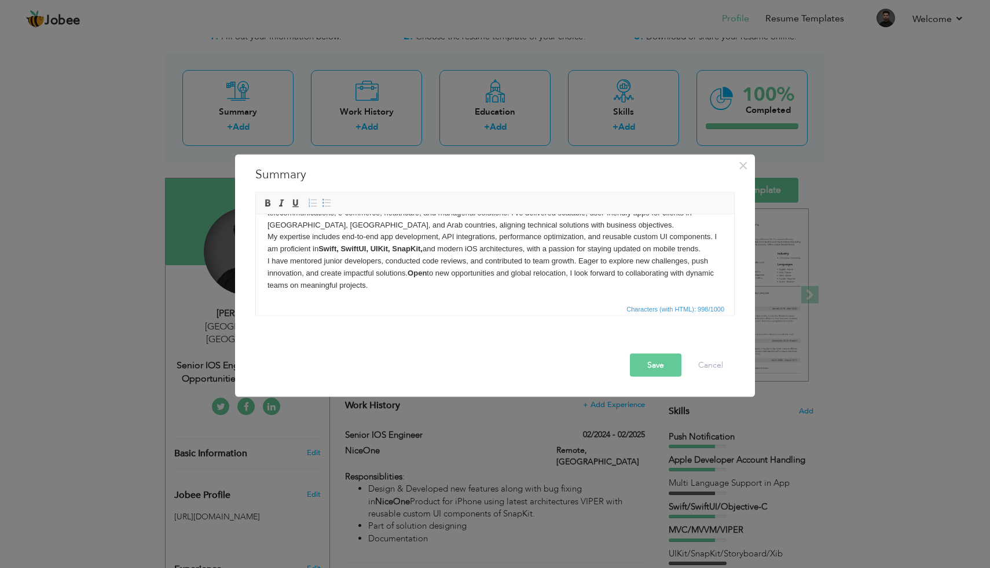
scroll to position [32, 0]
click at [649, 369] on button "Save" at bounding box center [656, 364] width 52 height 23
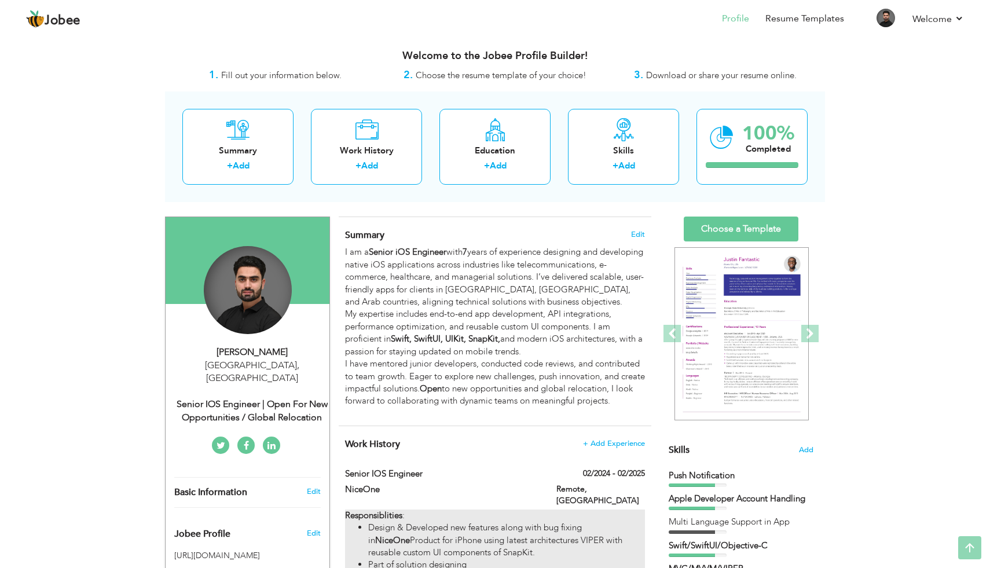
scroll to position [0, 0]
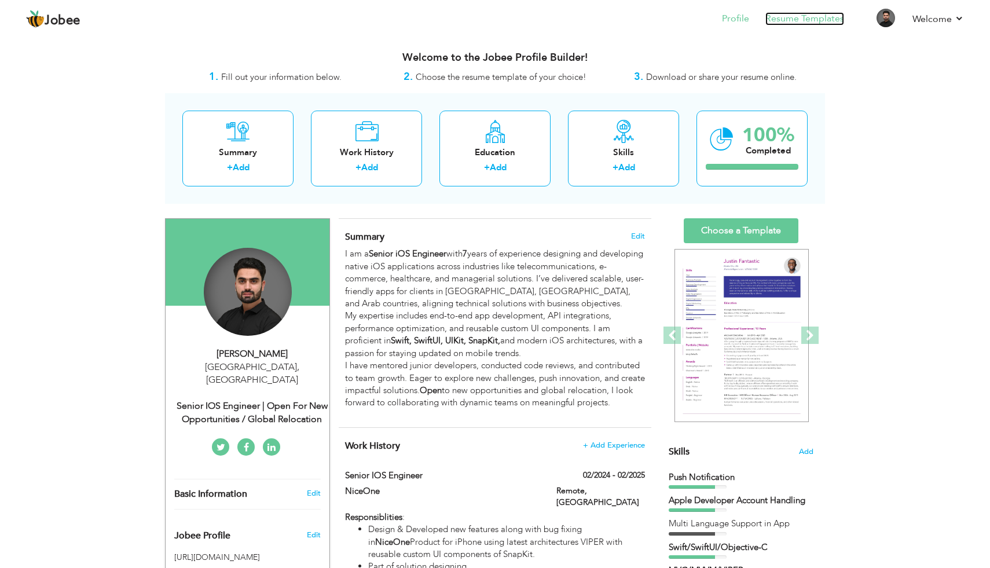
click at [809, 20] on link "Resume Templates" at bounding box center [804, 18] width 79 height 13
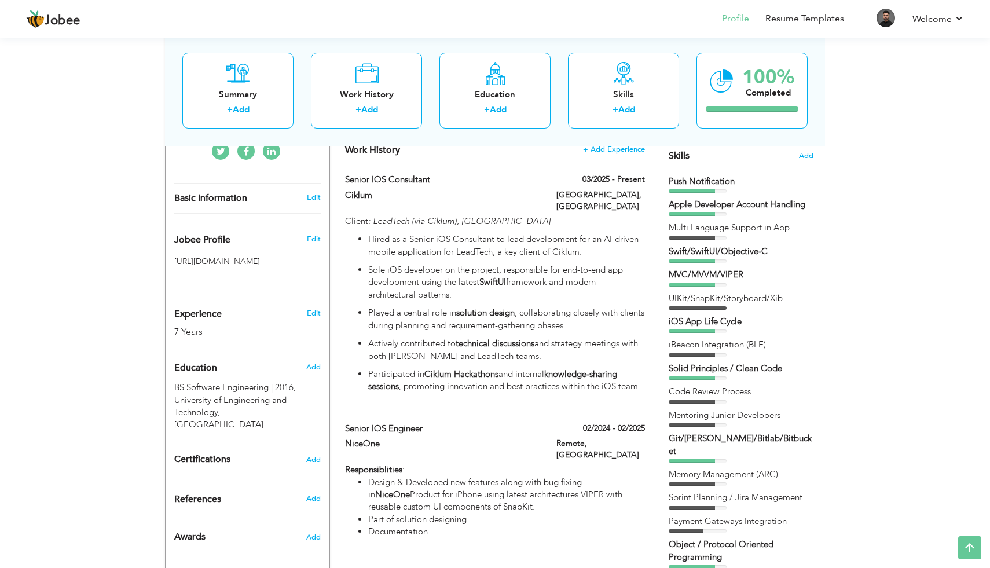
scroll to position [294, 0]
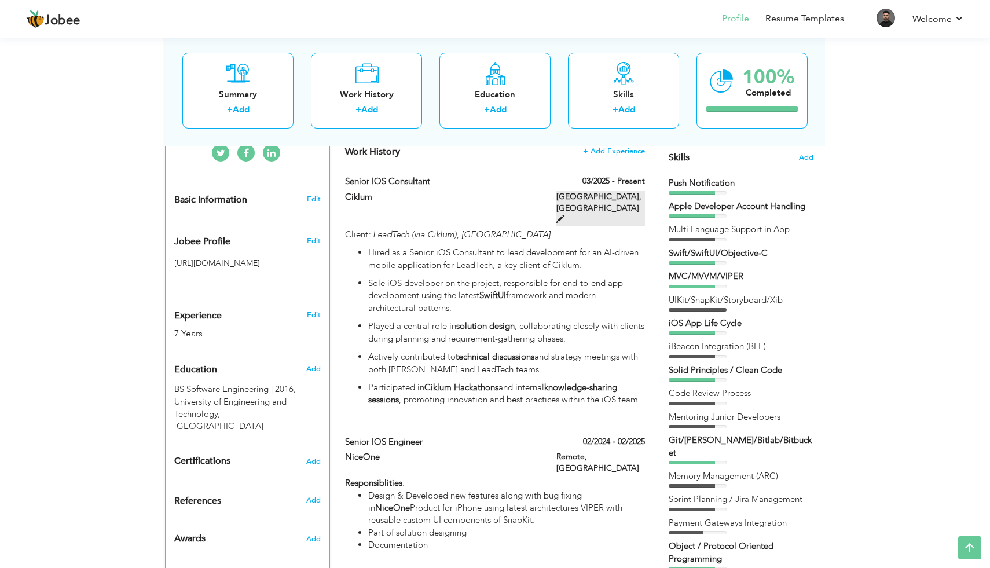
click at [565, 215] on span at bounding box center [560, 219] width 8 height 8
type input "Senior iOS Consultant"
type input "Ciklum"
type input "03/2025"
type input "[GEOGRAPHIC_DATA]"
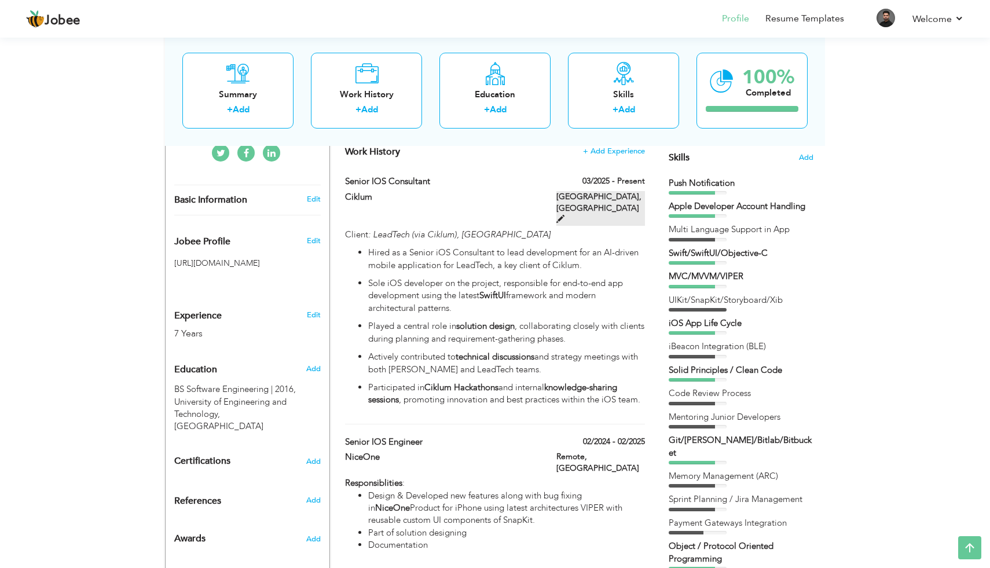
type input "[GEOGRAPHIC_DATA]"
checkbox input "true"
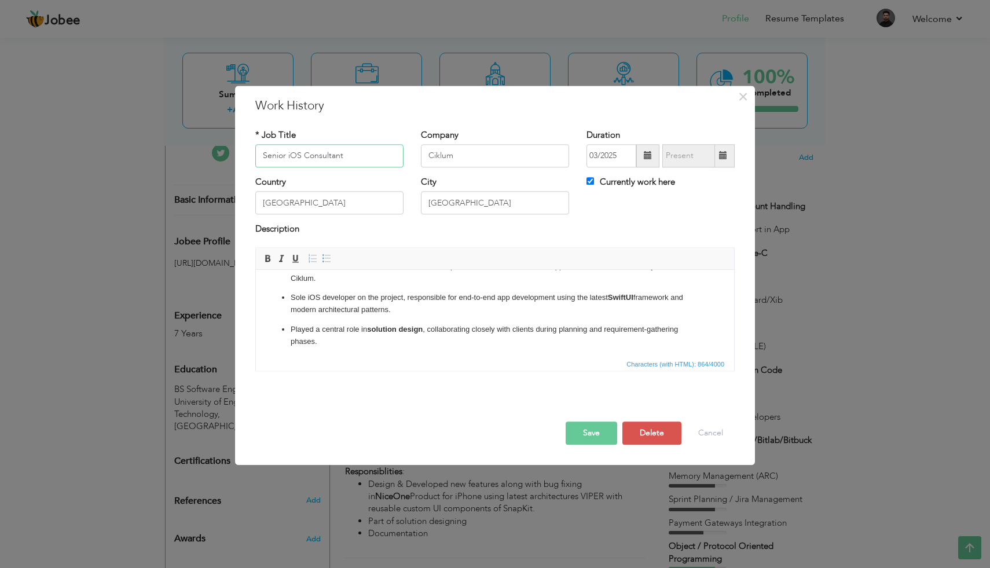
scroll to position [0, 0]
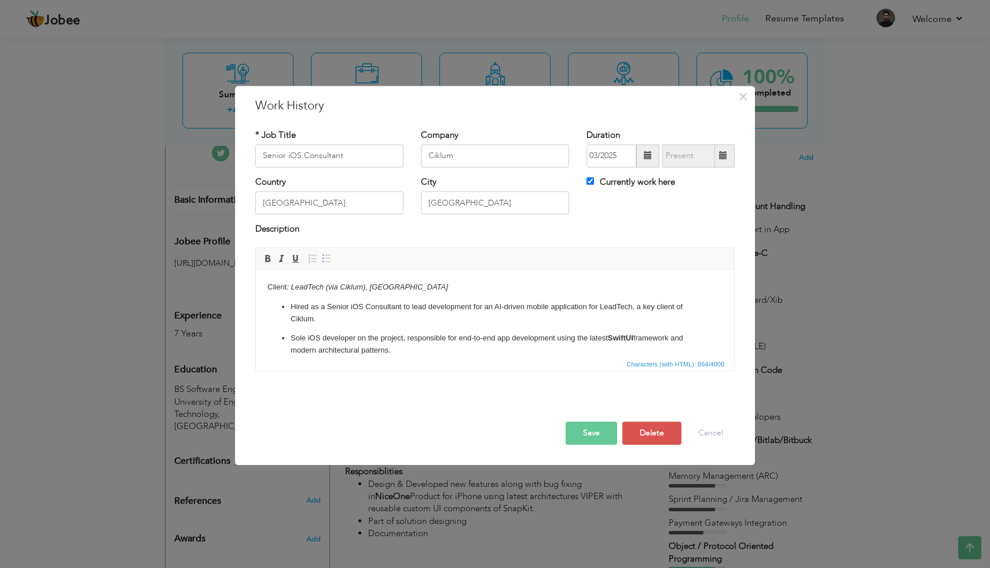
click at [295, 316] on p "Hired as a Senior iOS Consultant to lead development for an AI-driven mobile ap…" at bounding box center [495, 313] width 409 height 24
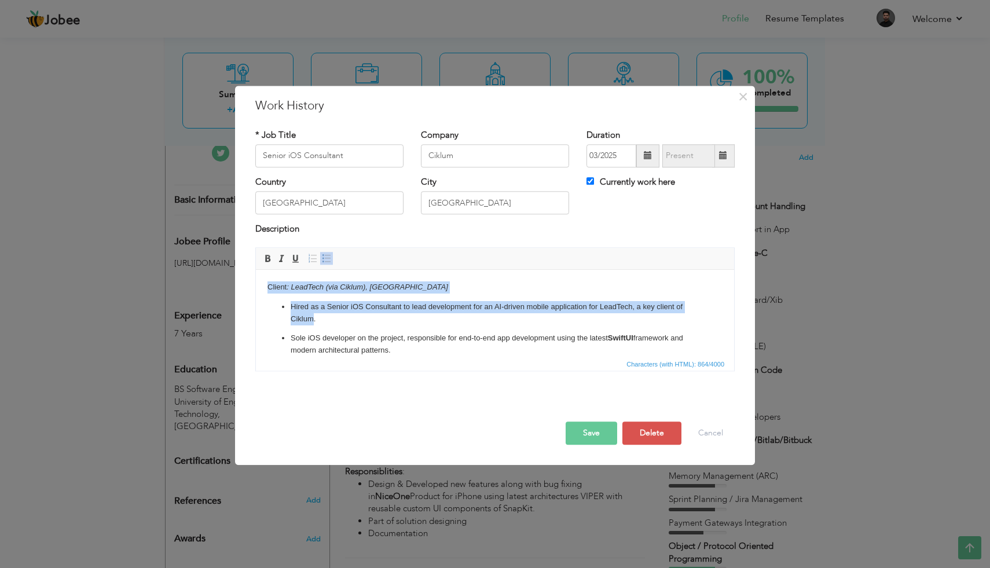
scroll to position [94, 0]
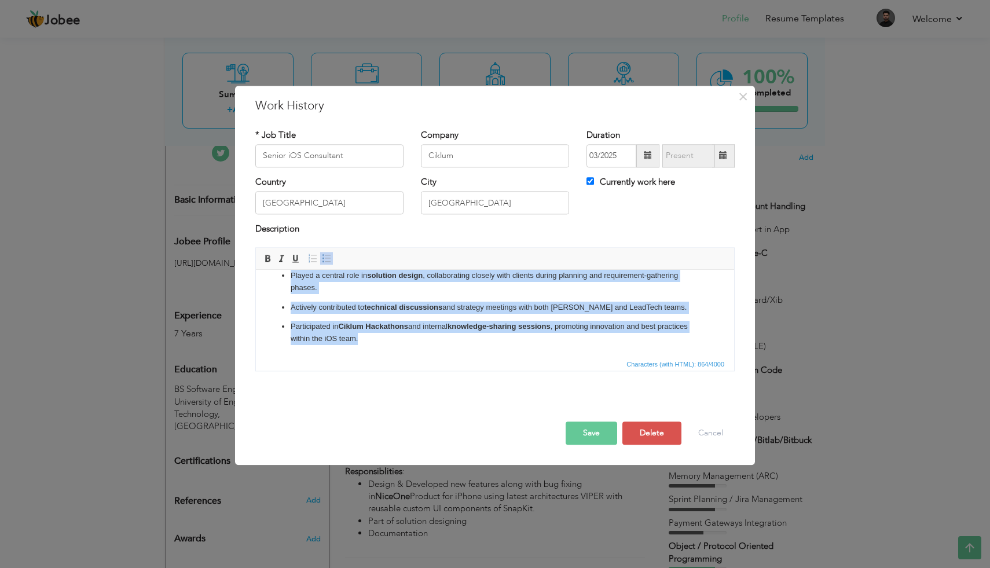
drag, startPoint x: 268, startPoint y: 284, endPoint x: 356, endPoint y: 369, distance: 122.9
click at [356, 357] on html "Client : LeadTech (via Ciklum), Spain Hired as a Senior iOS Consultant to lead …" at bounding box center [495, 265] width 478 height 181
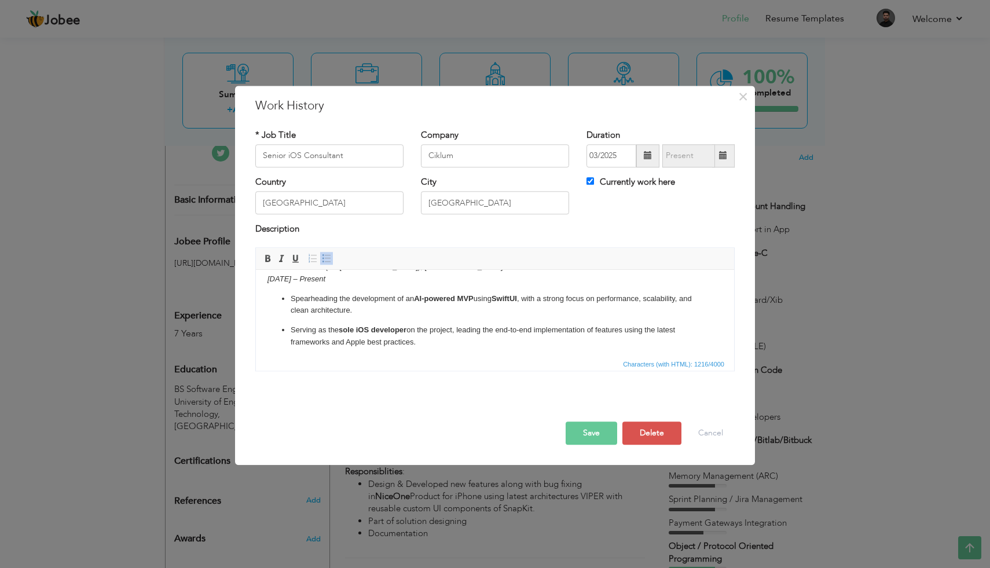
scroll to position [0, 0]
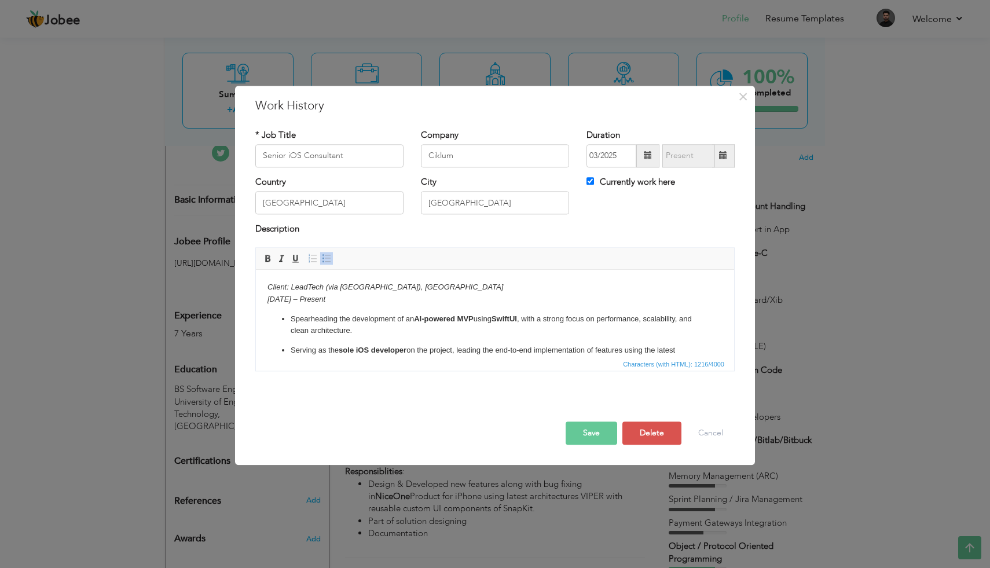
click at [314, 298] on em "Feb 2024 – Present" at bounding box center [297, 299] width 58 height 9
click at [325, 303] on em "Feb 2024 – Present" at bounding box center [297, 299] width 58 height 9
drag, startPoint x: 335, startPoint y: 300, endPoint x: 288, endPoint y: 299, distance: 46.9
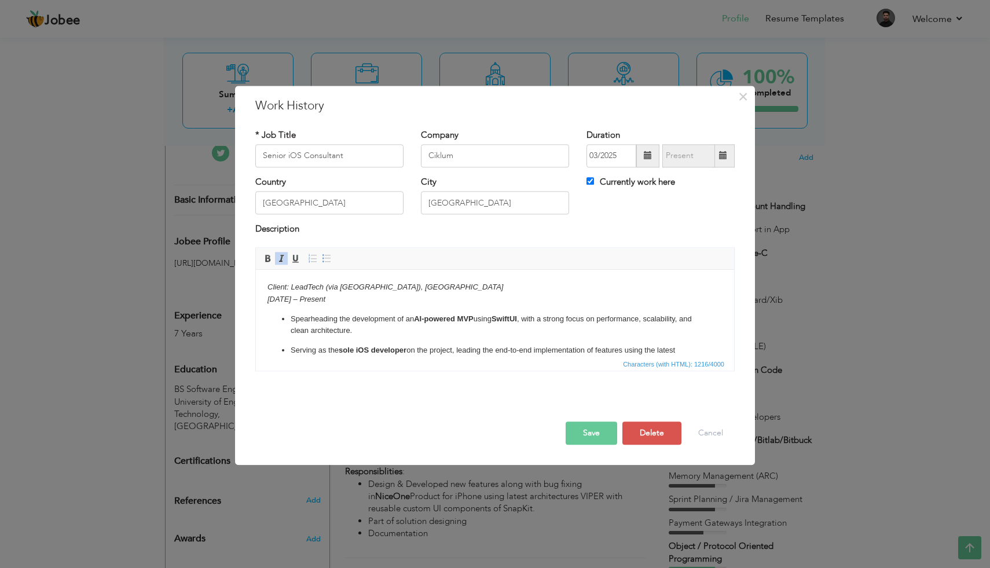
click at [288, 299] on p "Client: LeadTech (via Ciklum), Spain Feb 2024 – Present" at bounding box center [495, 293] width 455 height 24
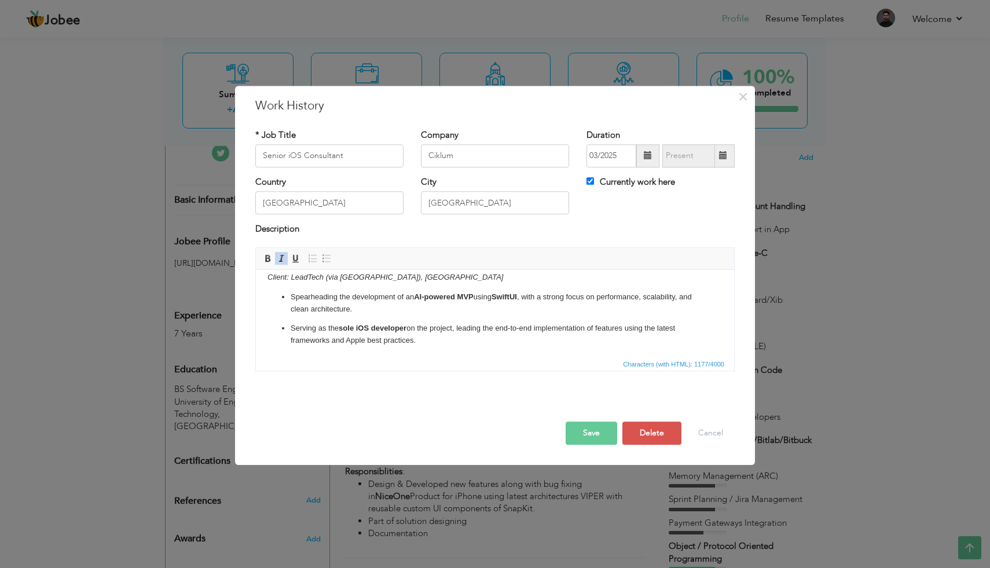
scroll to position [8, 0]
click at [307, 319] on ul "Spearheading the development of an AI-powered MVP using SwiftUI , with a strong…" at bounding box center [495, 384] width 455 height 182
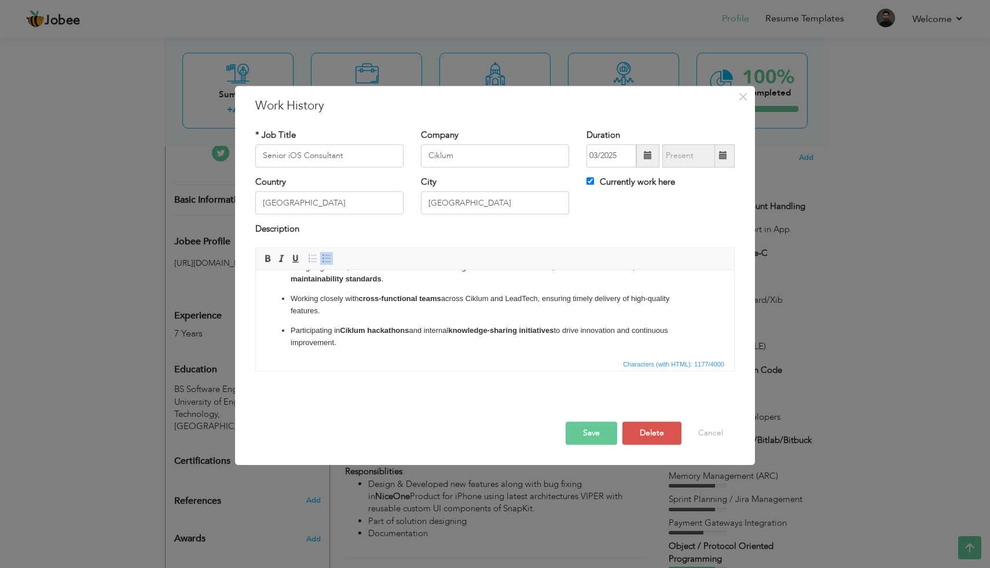
scroll to position [138, 0]
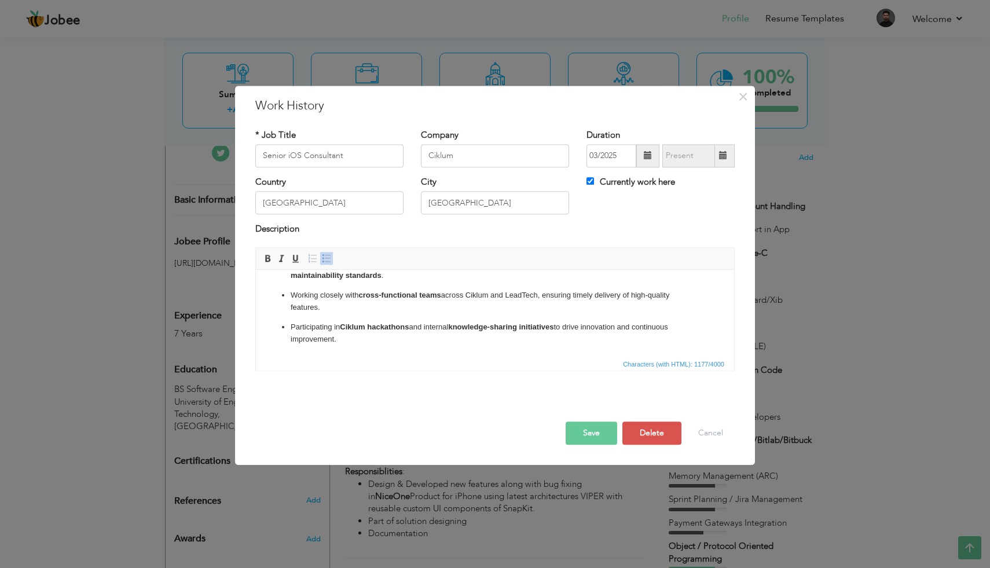
click at [595, 433] on button "Save" at bounding box center [592, 433] width 52 height 23
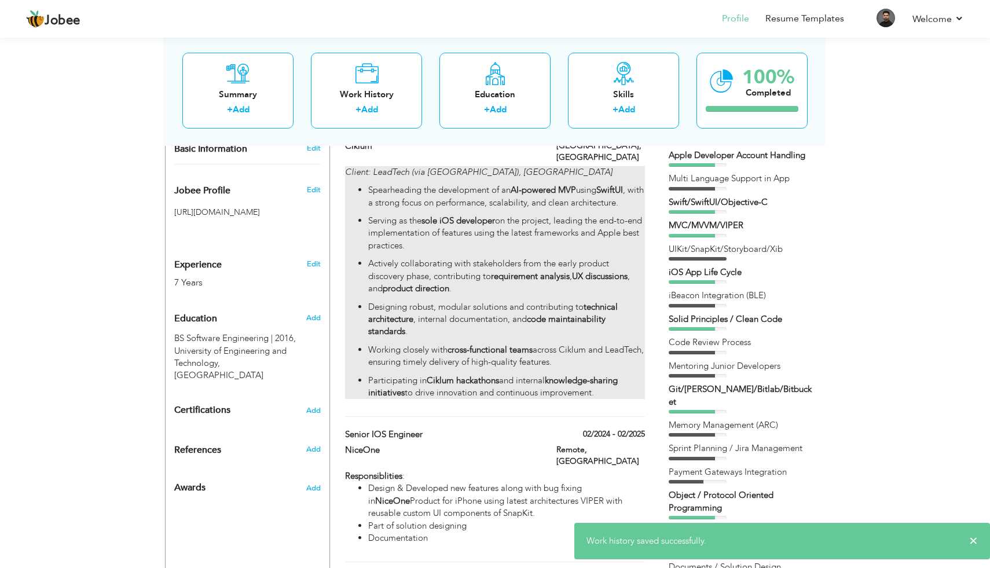
scroll to position [0, 0]
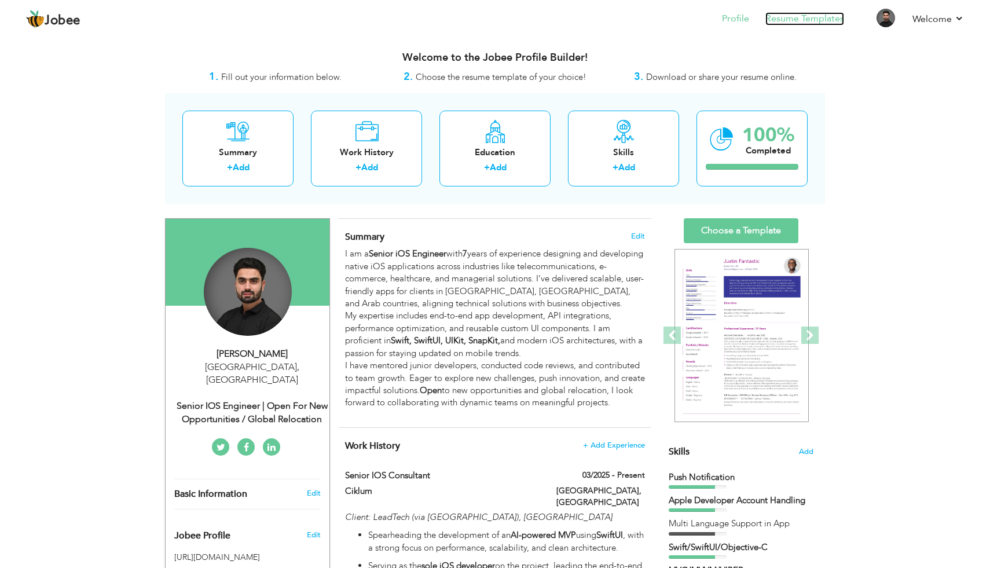
click at [775, 17] on link "Resume Templates" at bounding box center [804, 18] width 79 height 13
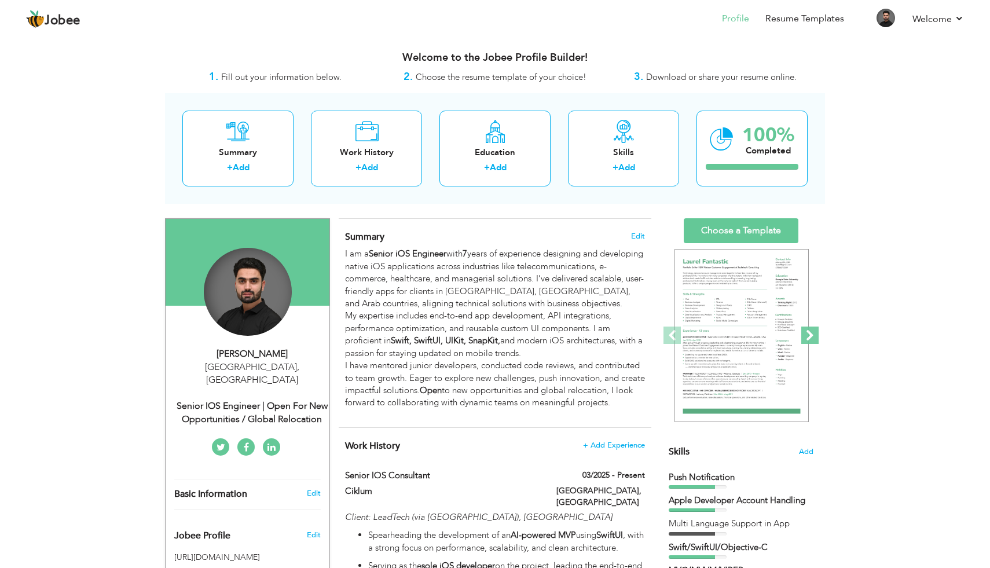
click at [816, 335] on span at bounding box center [809, 335] width 17 height 17
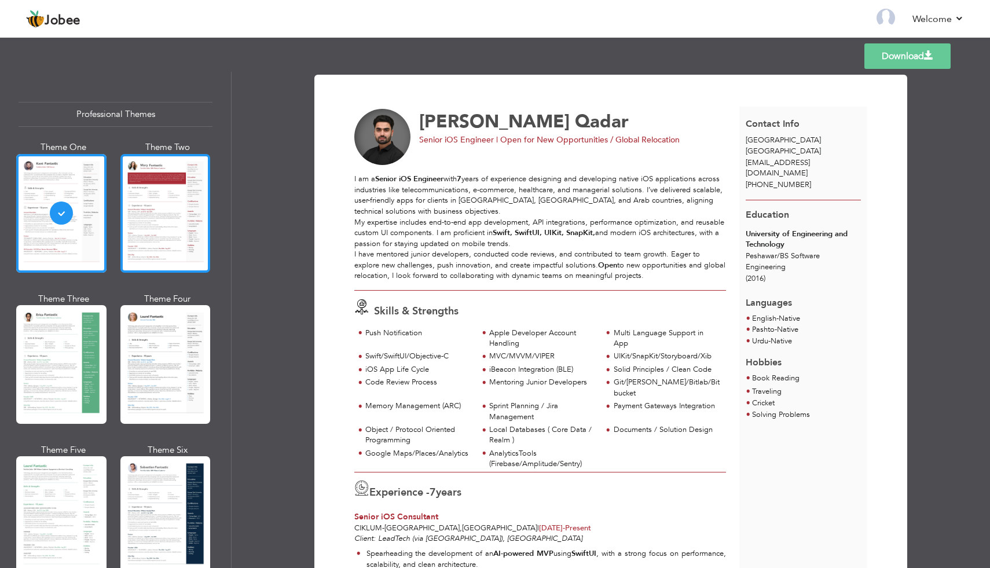
click at [153, 227] on div at bounding box center [165, 213] width 90 height 119
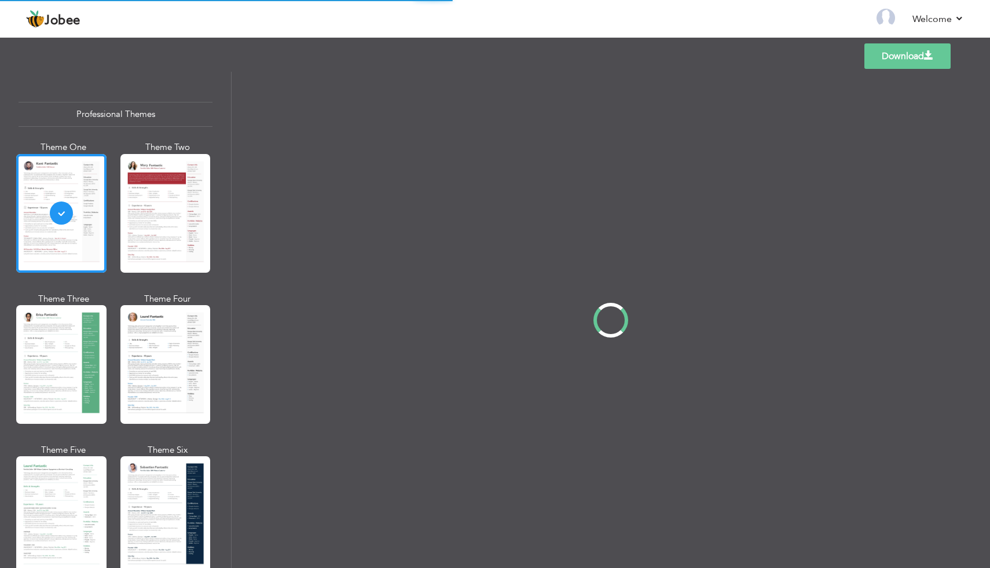
click at [152, 368] on div "Professional Themes Theme One Theme Two Theme Three Theme Four" at bounding box center [495, 320] width 990 height 496
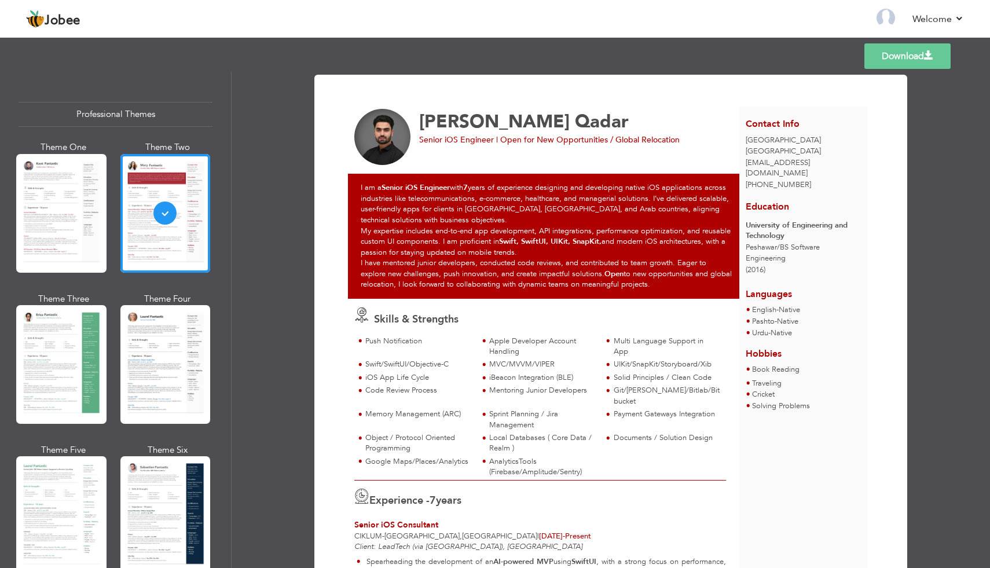
click at [152, 368] on div at bounding box center [165, 364] width 90 height 119
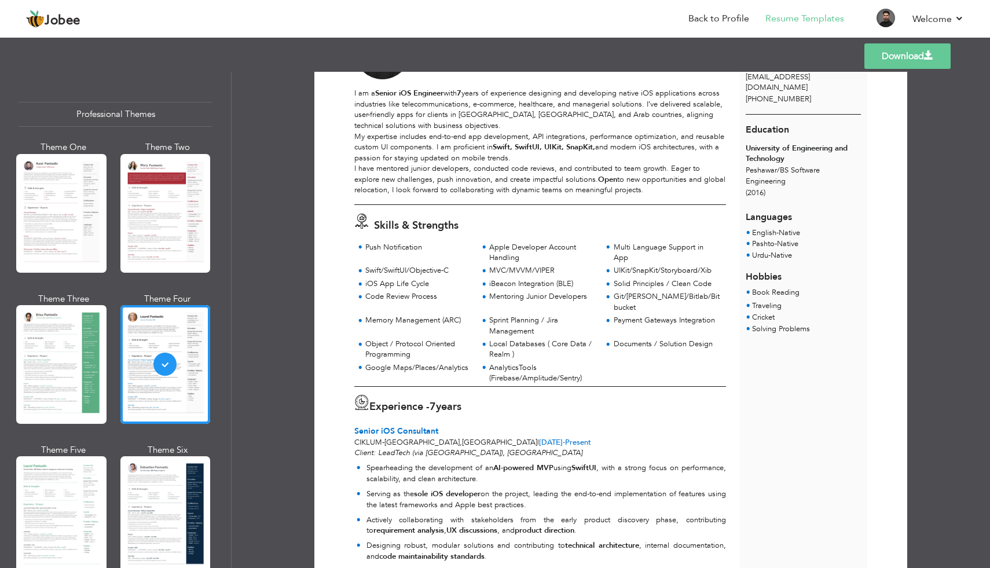
scroll to position [24, 0]
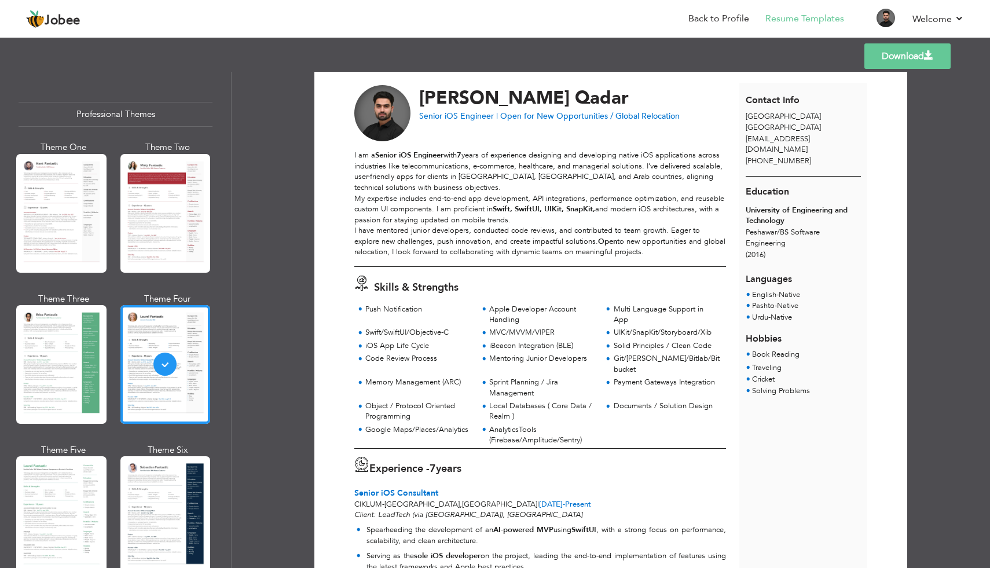
click at [918, 57] on link "Download" at bounding box center [907, 55] width 86 height 25
